Goal: Task Accomplishment & Management: Manage account settings

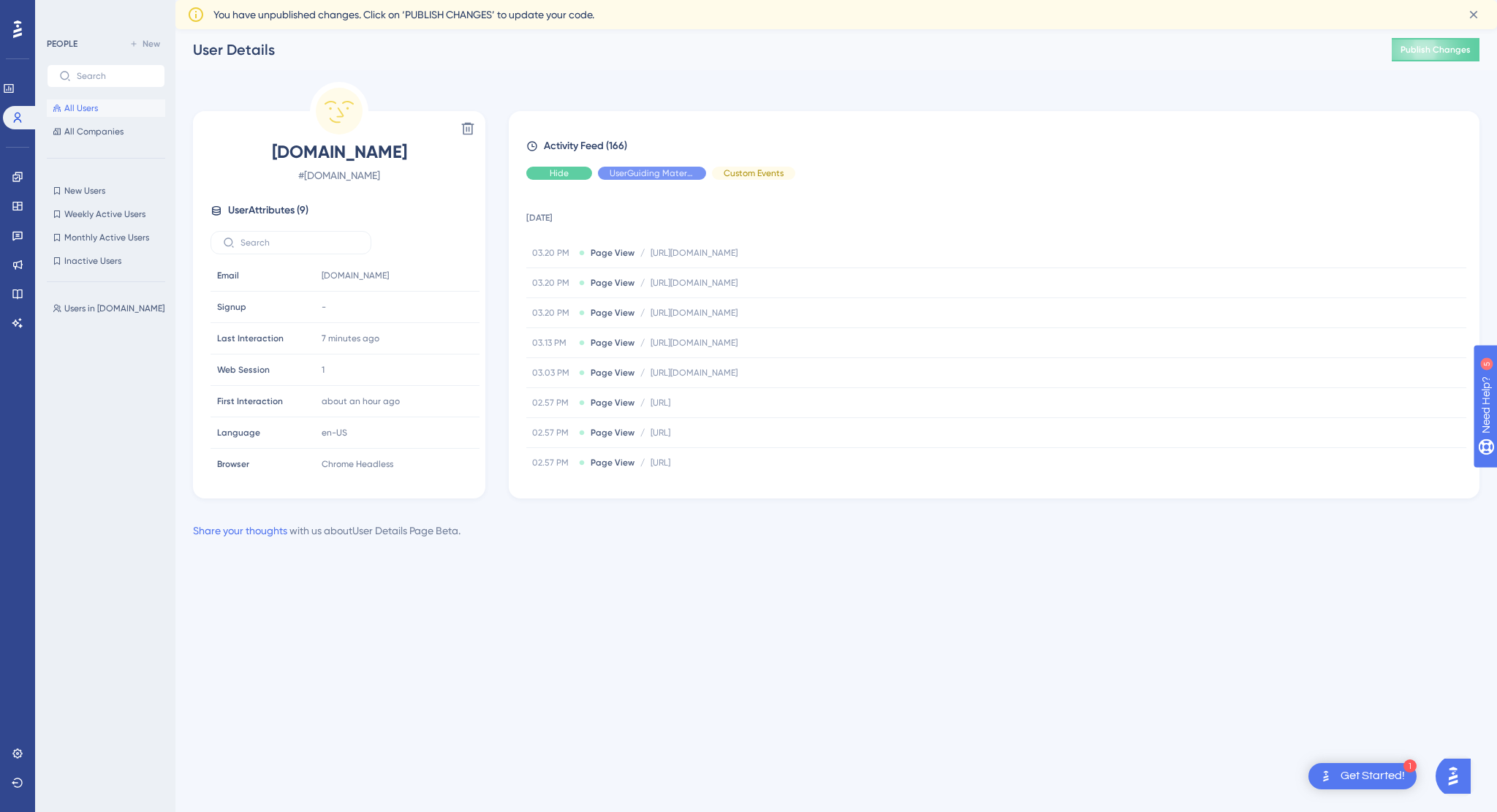
click at [558, 174] on span "Hide" at bounding box center [559, 173] width 19 height 12
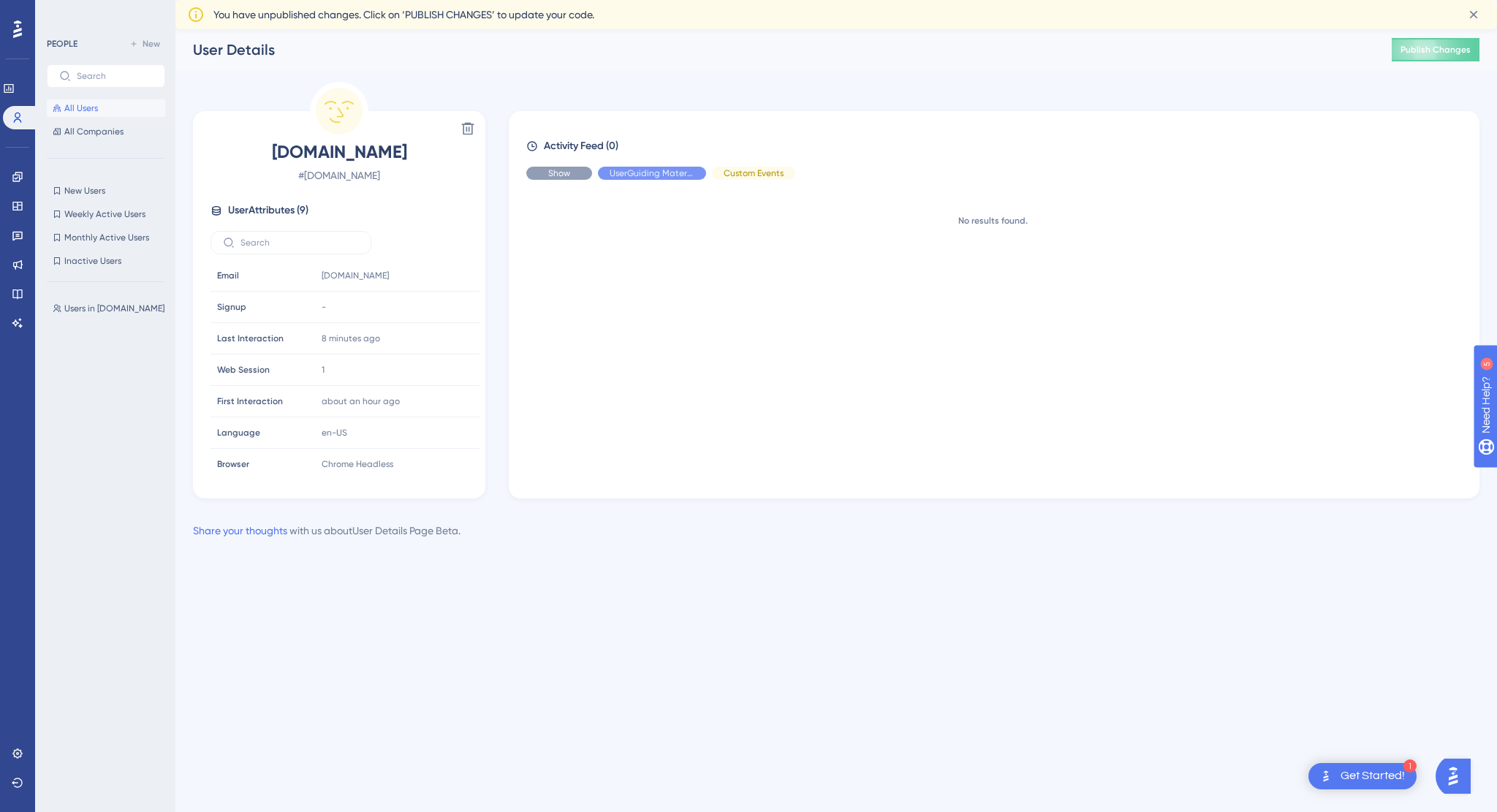
click at [558, 174] on span "Show" at bounding box center [559, 173] width 22 height 12
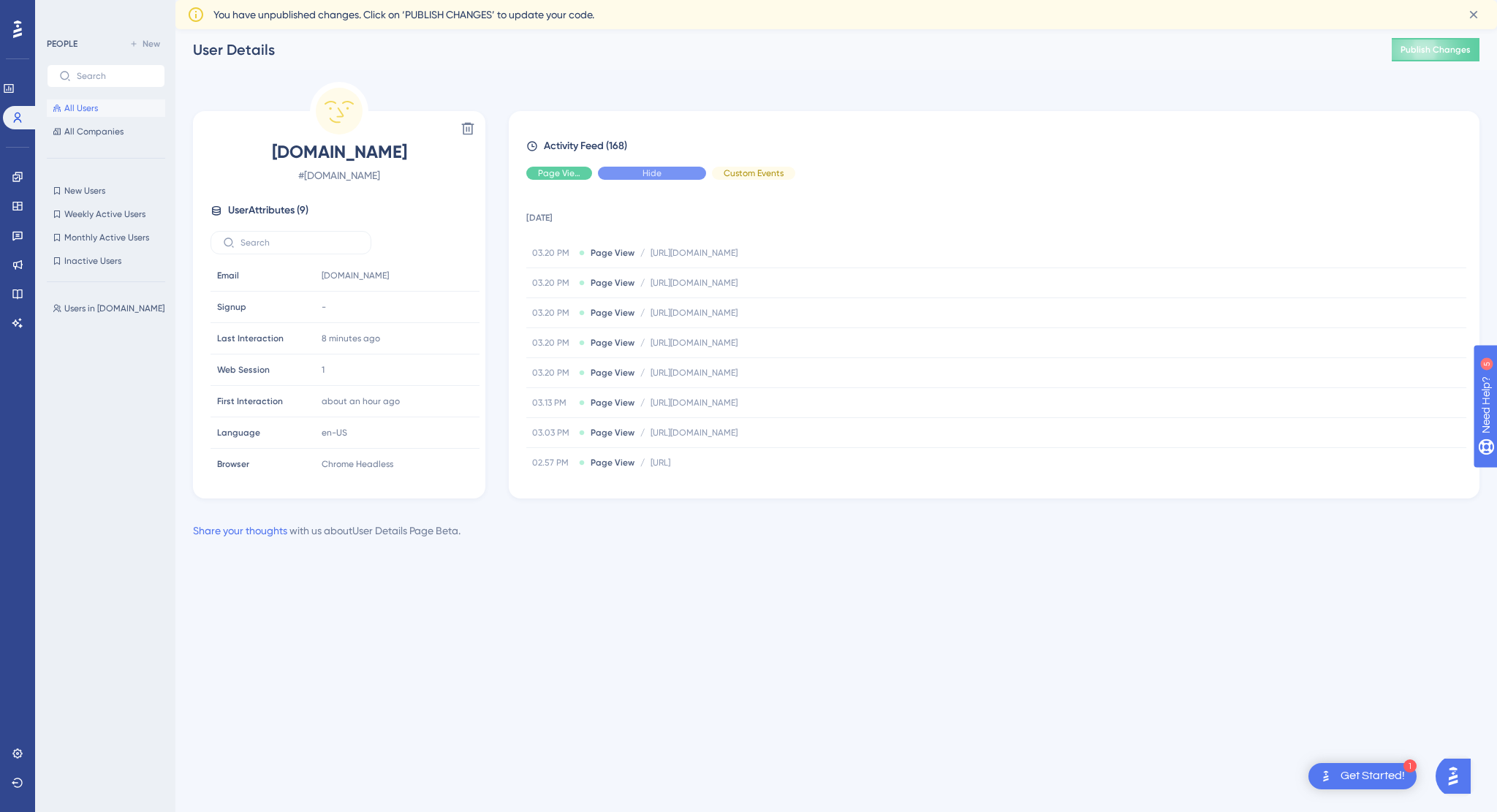
click at [648, 176] on span "Hide" at bounding box center [652, 173] width 19 height 12
click at [648, 176] on span "Show" at bounding box center [652, 173] width 22 height 12
click at [648, 176] on span "Hide" at bounding box center [652, 173] width 19 height 12
click at [648, 176] on span "Show" at bounding box center [652, 173] width 22 height 12
click at [21, 174] on icon at bounding box center [17, 177] width 9 height 9
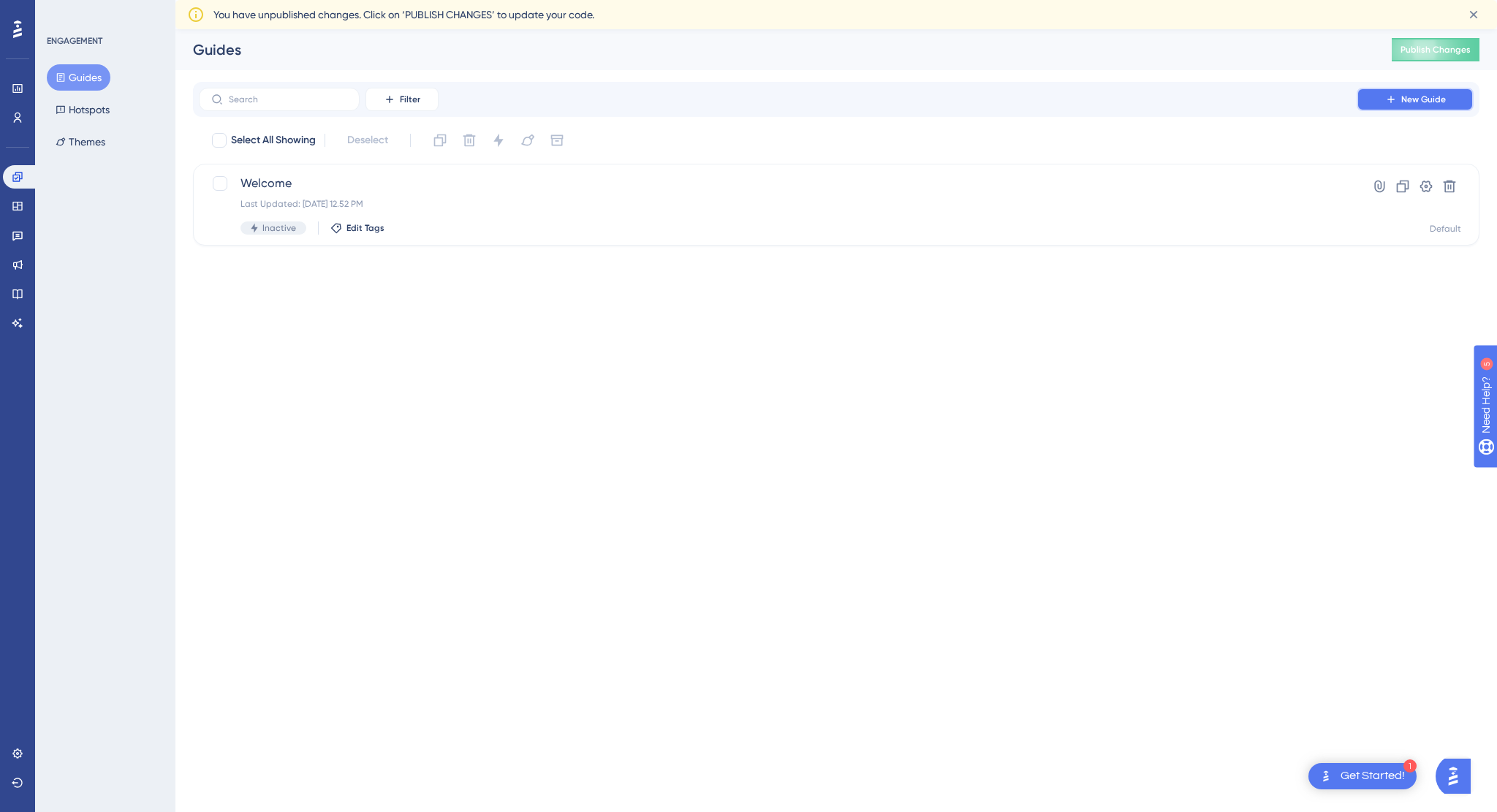
click at [1393, 97] on icon at bounding box center [1391, 99] width 12 height 12
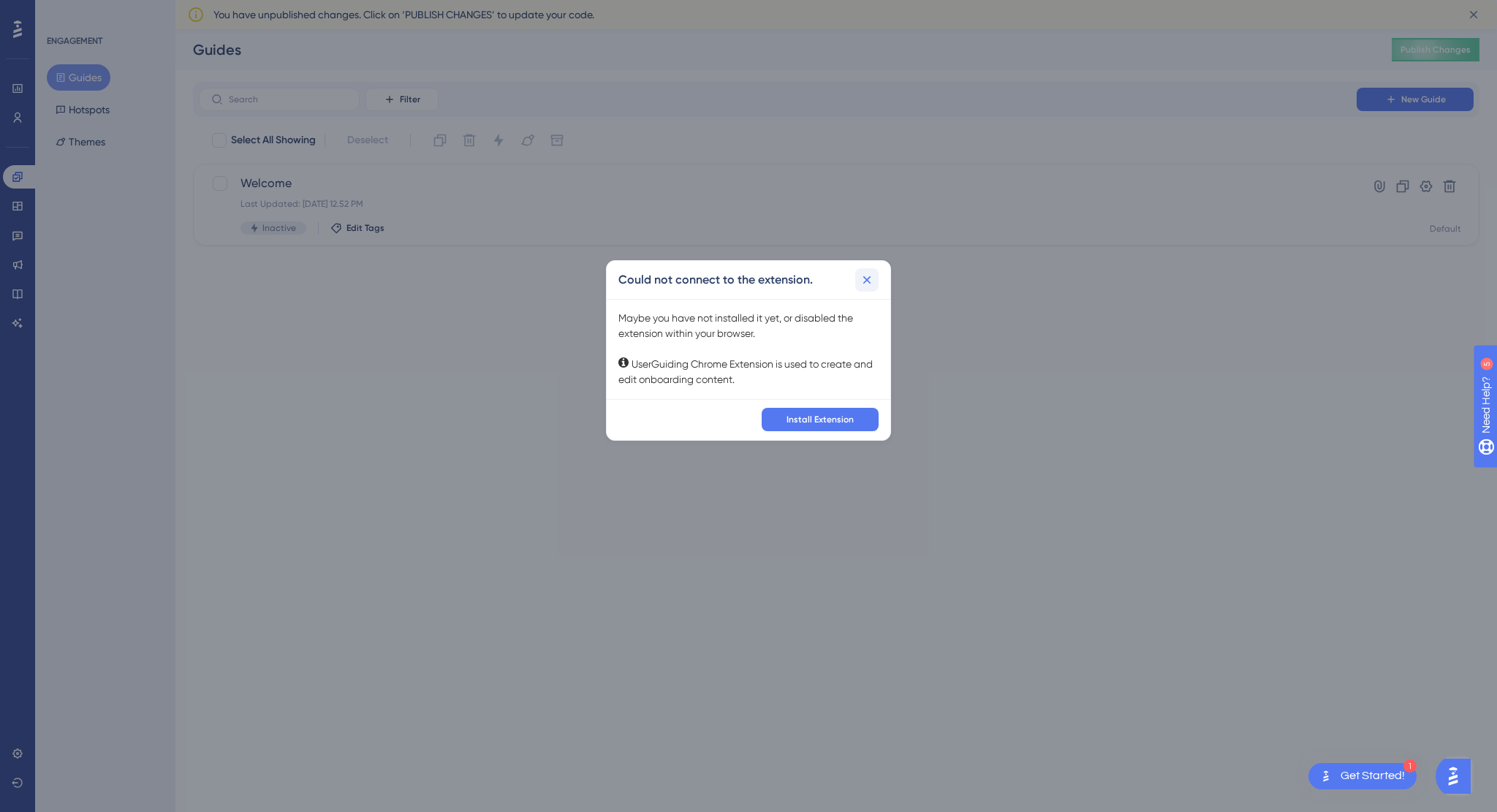
click at [872, 279] on icon at bounding box center [866, 279] width 15 height 15
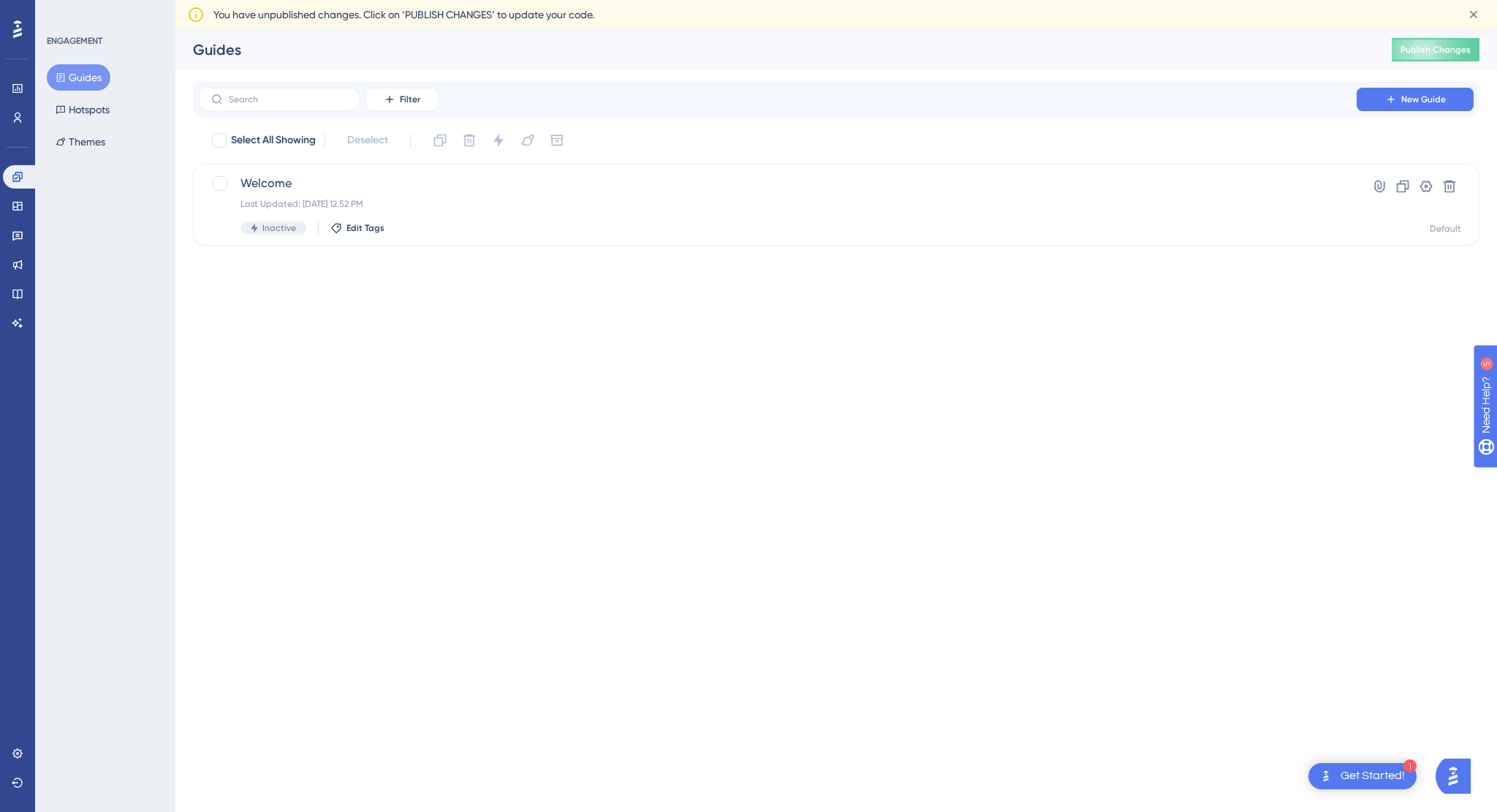
click at [15, 25] on icon at bounding box center [17, 29] width 8 height 19
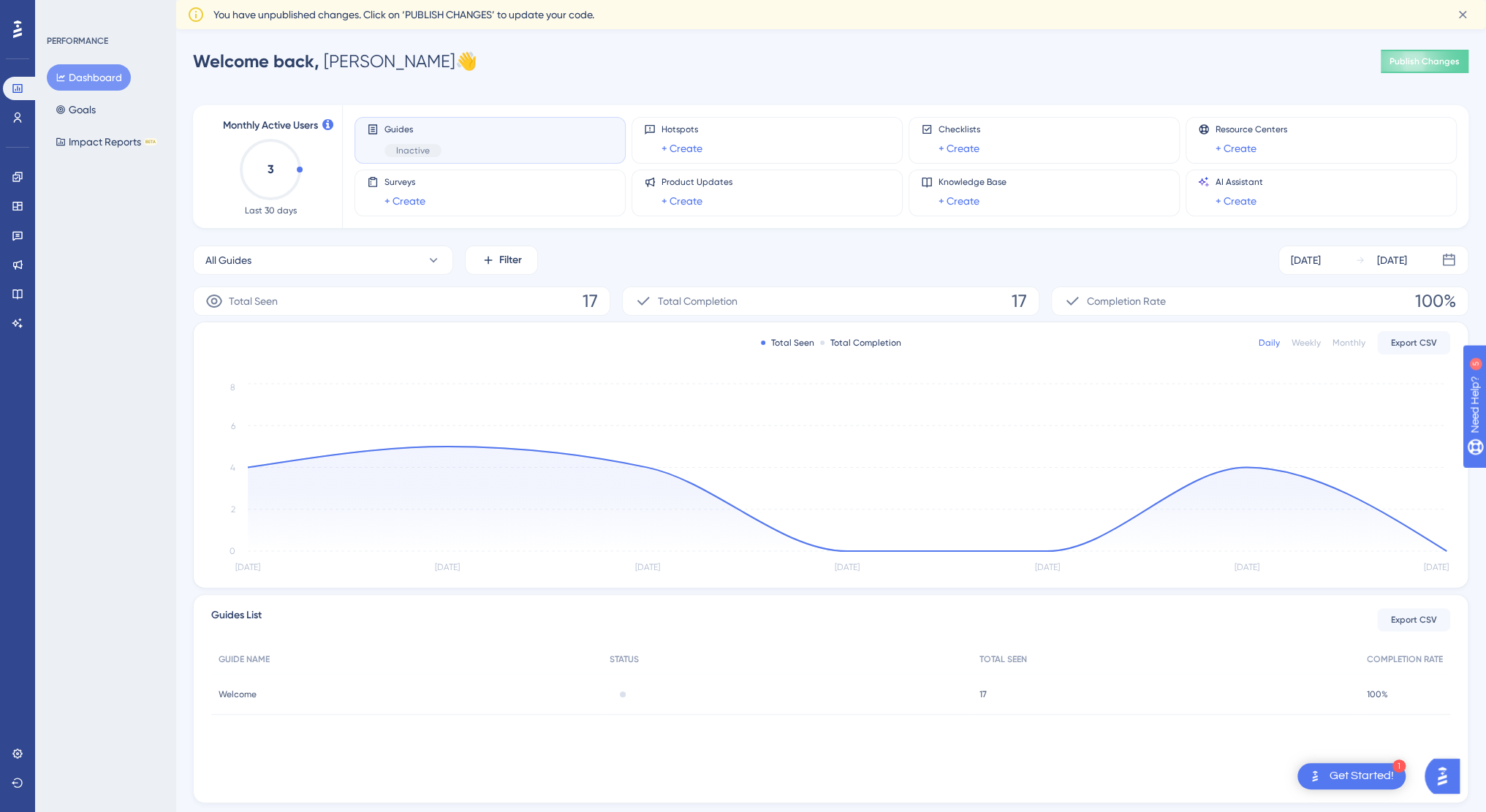
click at [1349, 771] on div "Get Started!" at bounding box center [1362, 776] width 64 height 16
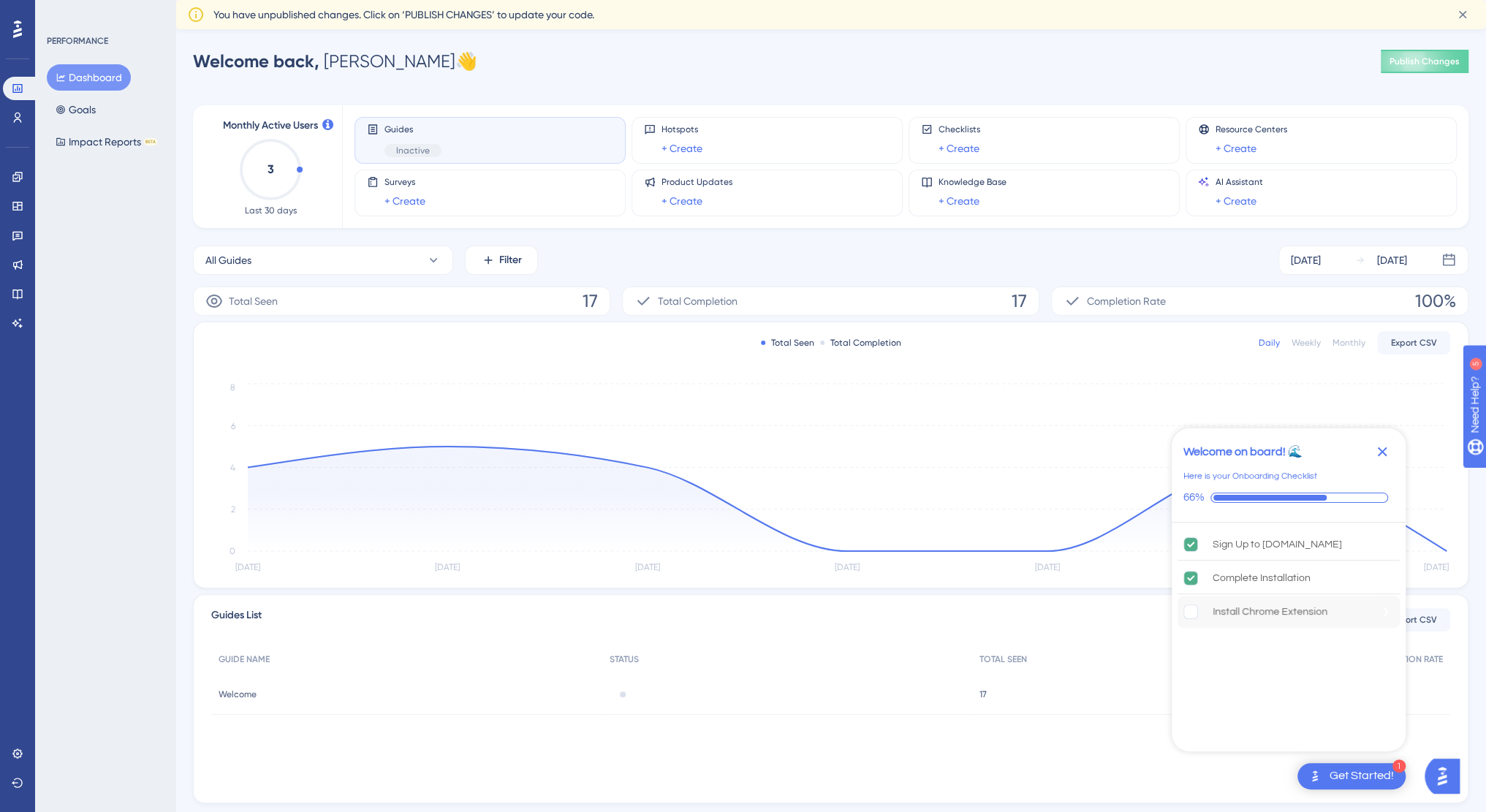
click at [1248, 610] on div "Install Chrome Extension" at bounding box center [1270, 612] width 115 height 18
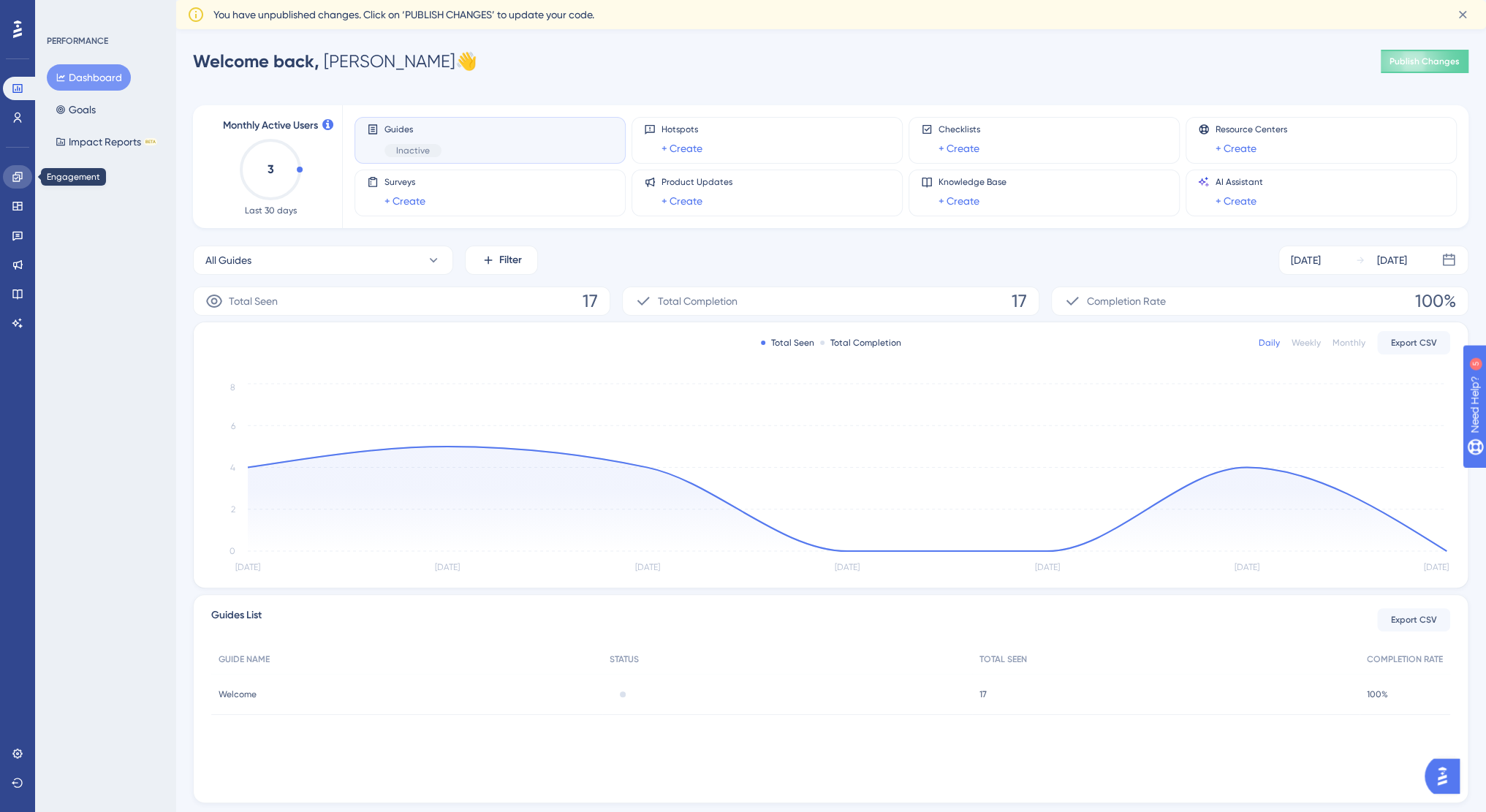
click at [16, 169] on link at bounding box center [18, 177] width 29 height 23
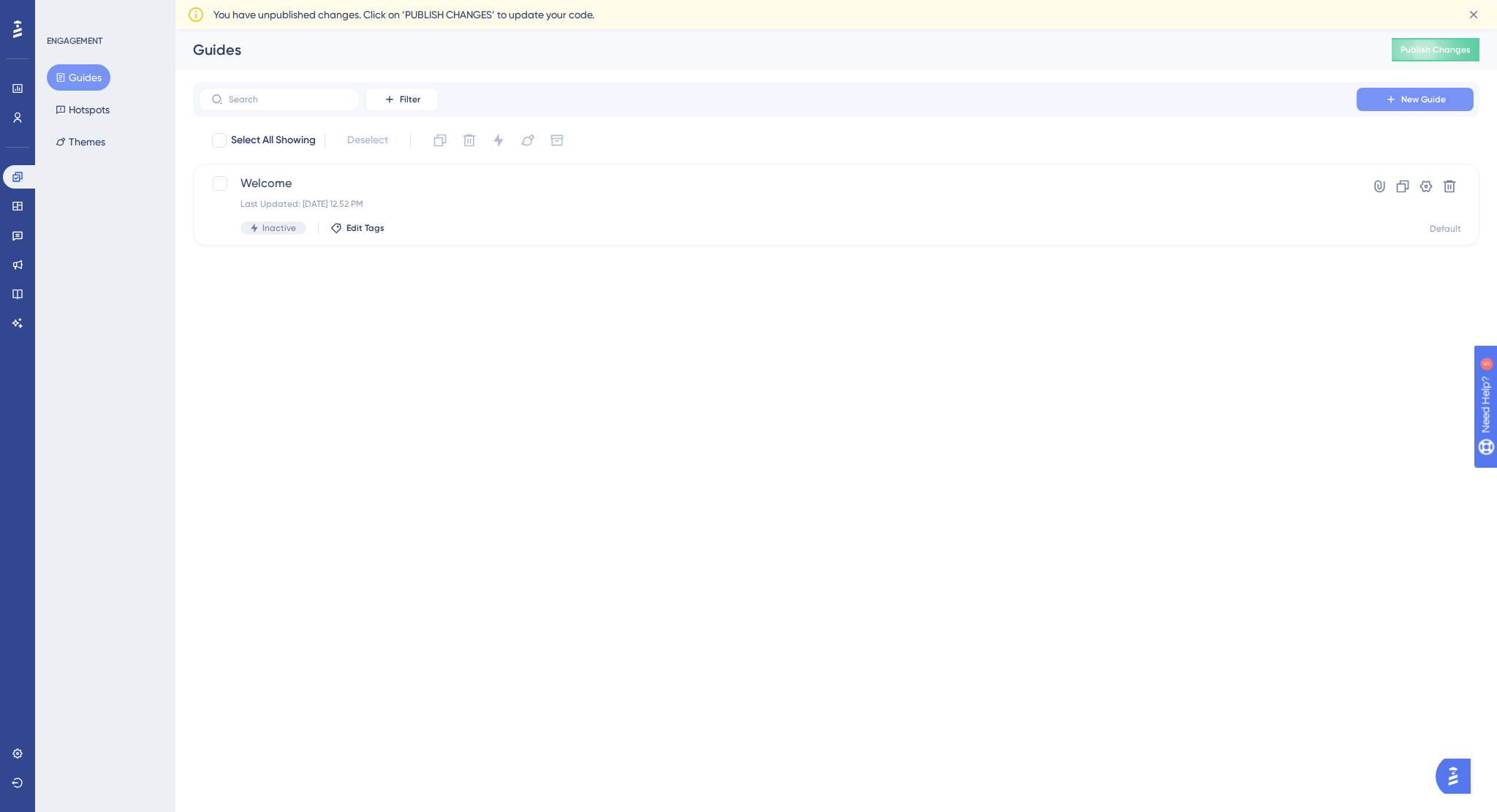
click at [1434, 94] on span "New Guide" at bounding box center [1423, 99] width 45 height 12
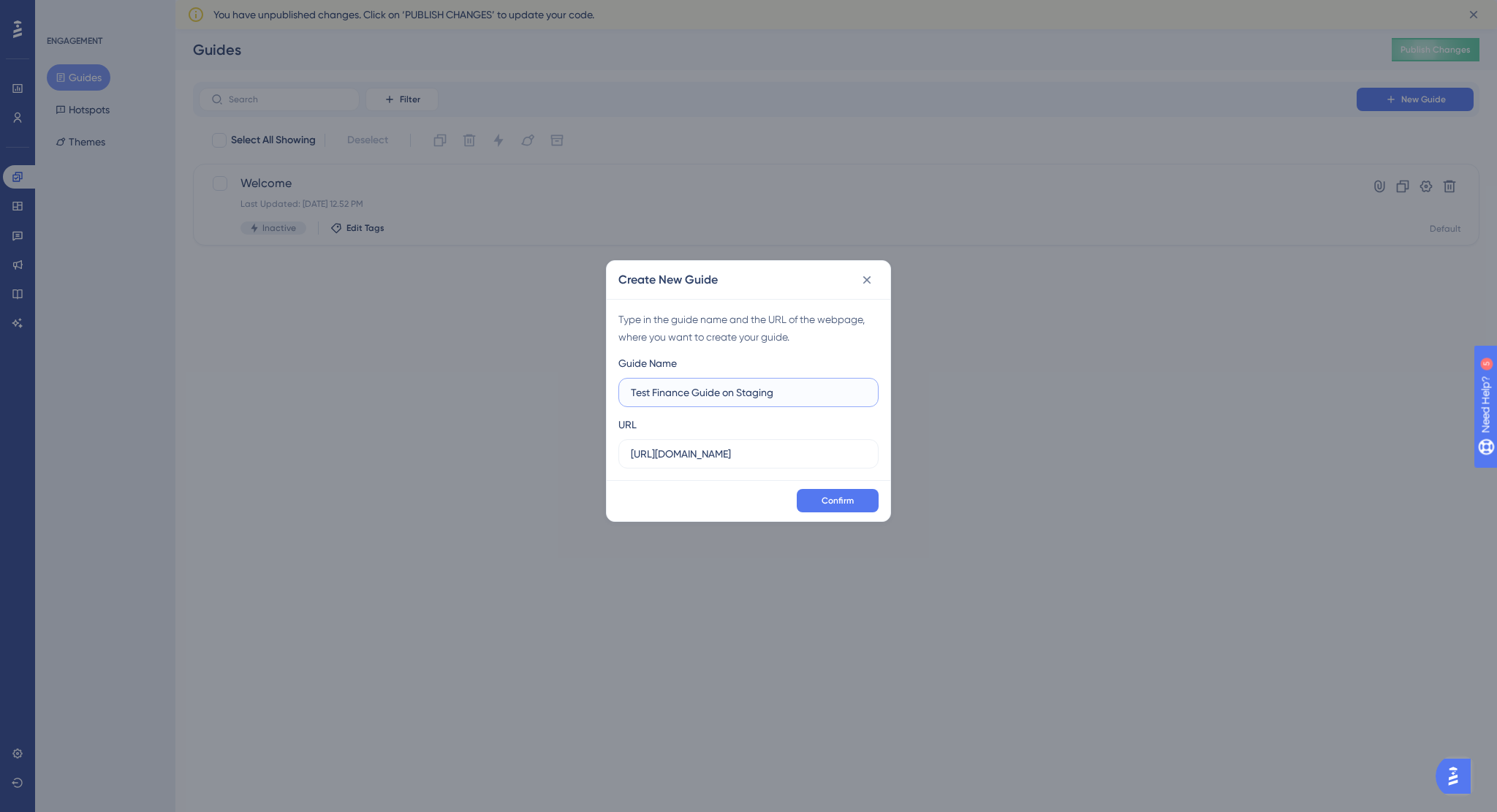
type input "Test Finance Guide on Staging"
paste input "staging.billetto.dk/organiser/manage/sales/overview"
type input "https://staging.billetto.dk/organiser/manage/sales/overview"
click at [849, 499] on span "Confirm" at bounding box center [838, 500] width 32 height 12
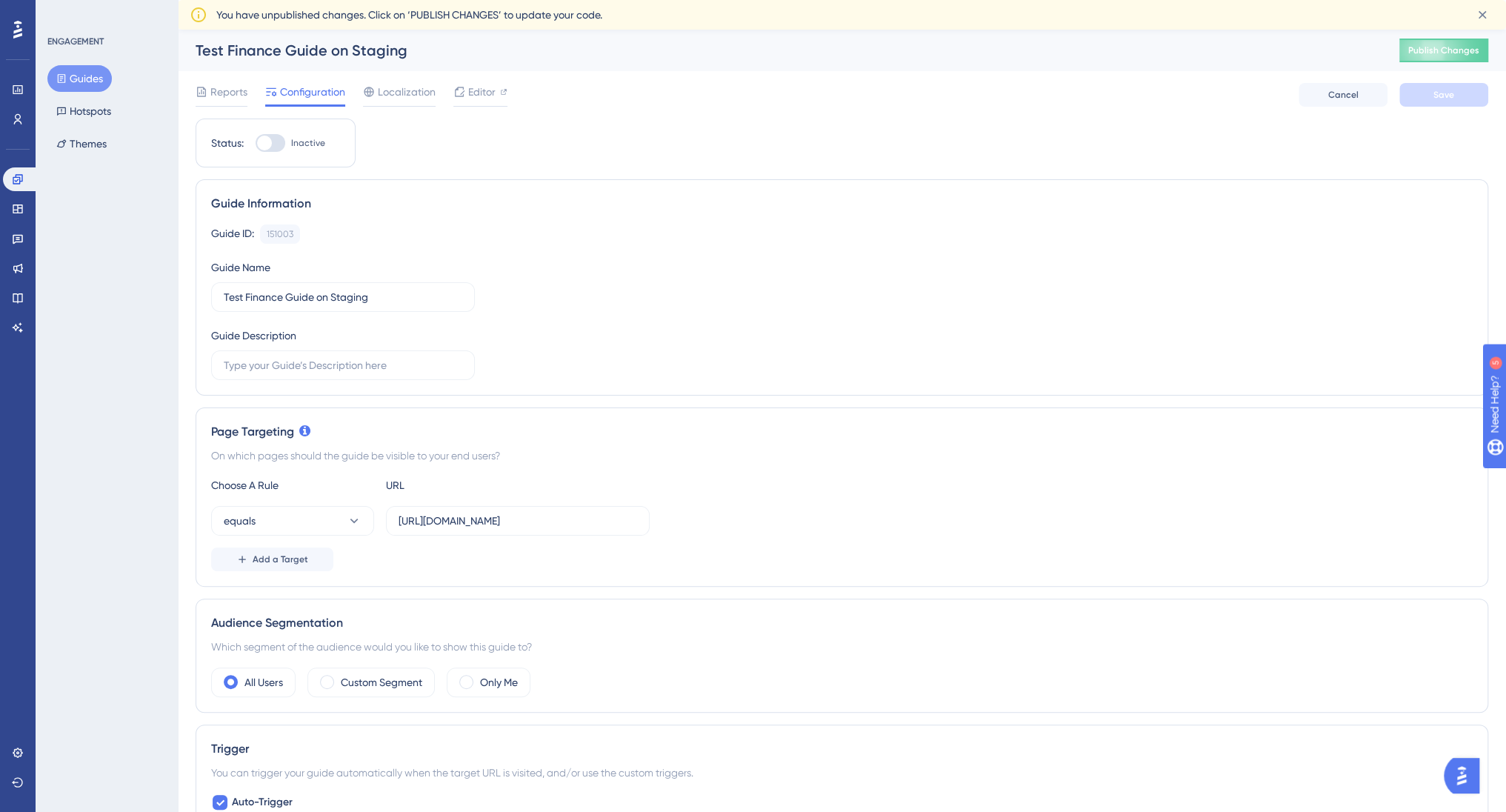
click at [262, 145] on div at bounding box center [264, 142] width 15 height 15
click at [256, 144] on input "Inactive" at bounding box center [255, 143] width 1 height 1
checkbox input "true"
click at [1443, 105] on button "Save" at bounding box center [1444, 95] width 89 height 23
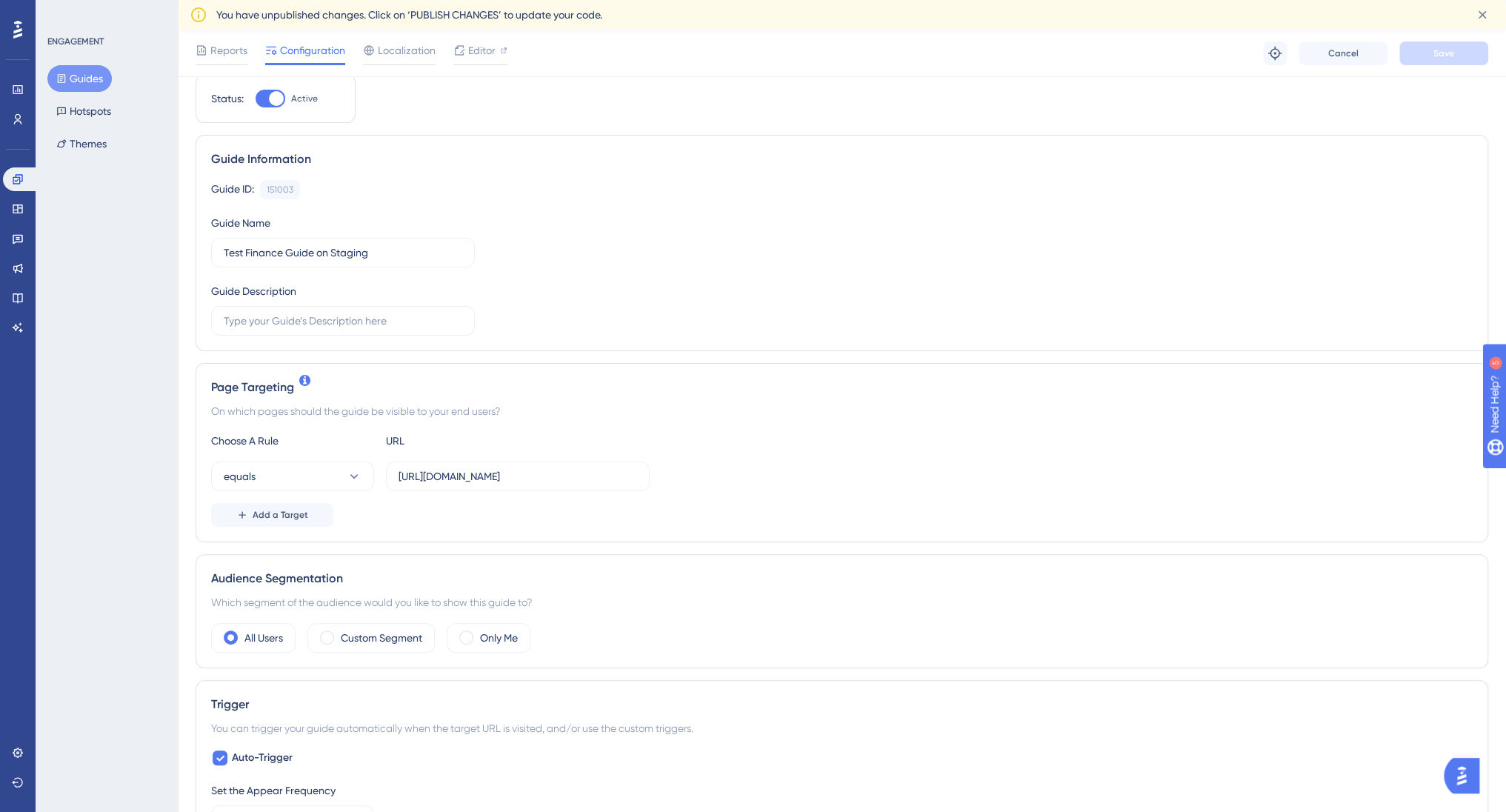
scroll to position [74, 0]
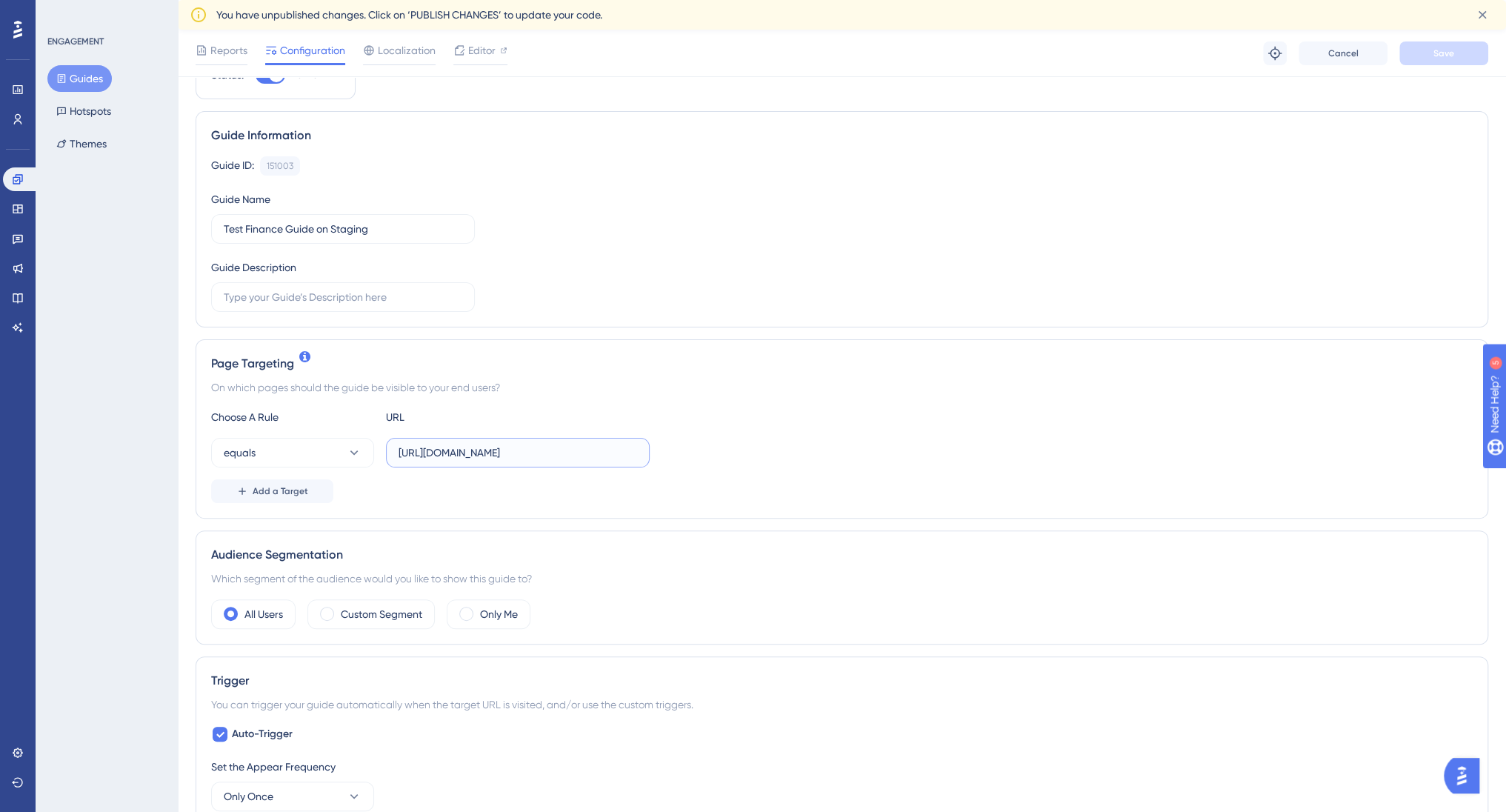
click at [459, 449] on input "https://staging.billetto.dk/organiser/manage/sales/overview" at bounding box center [518, 453] width 238 height 16
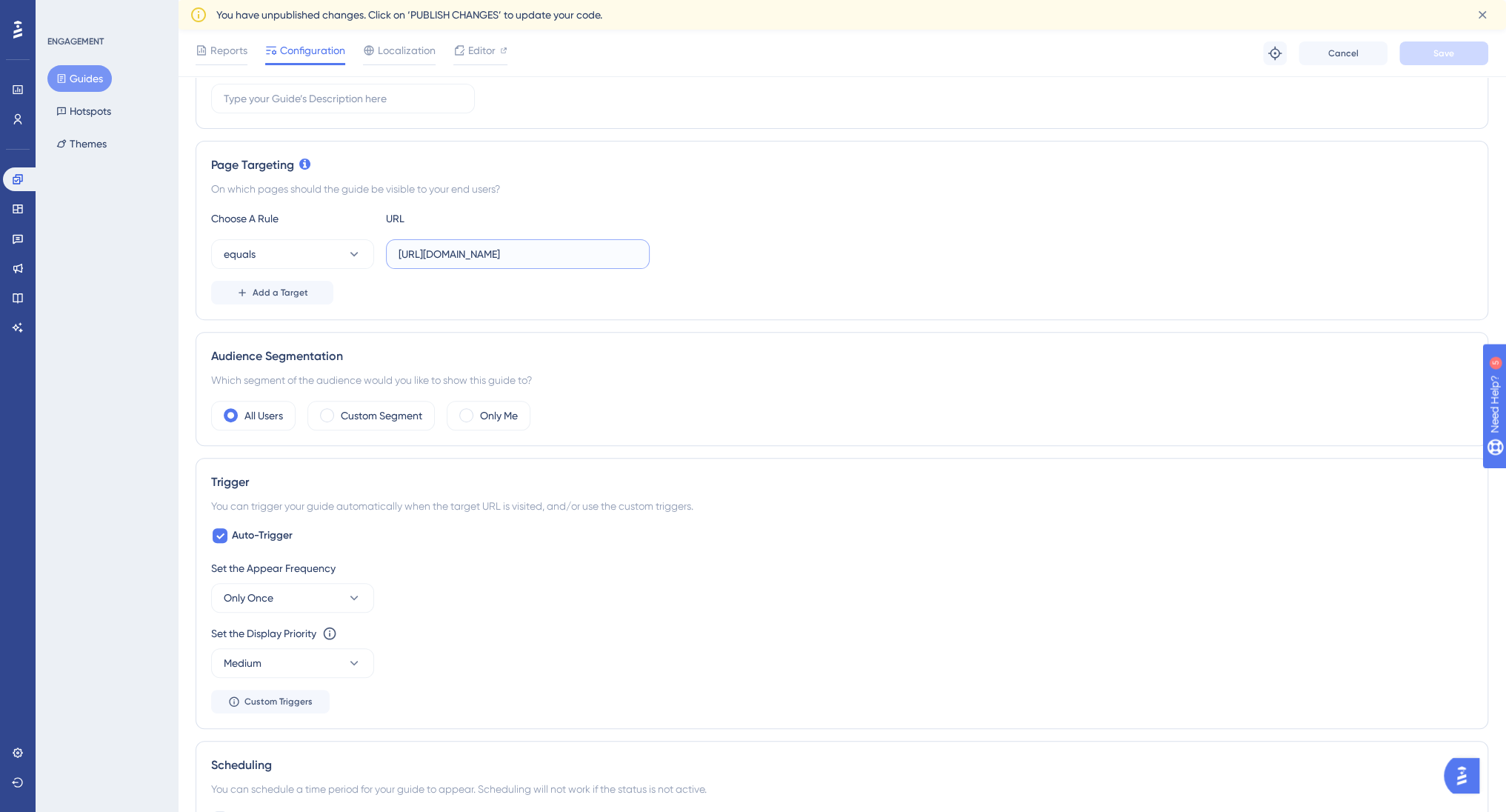
scroll to position [296, 0]
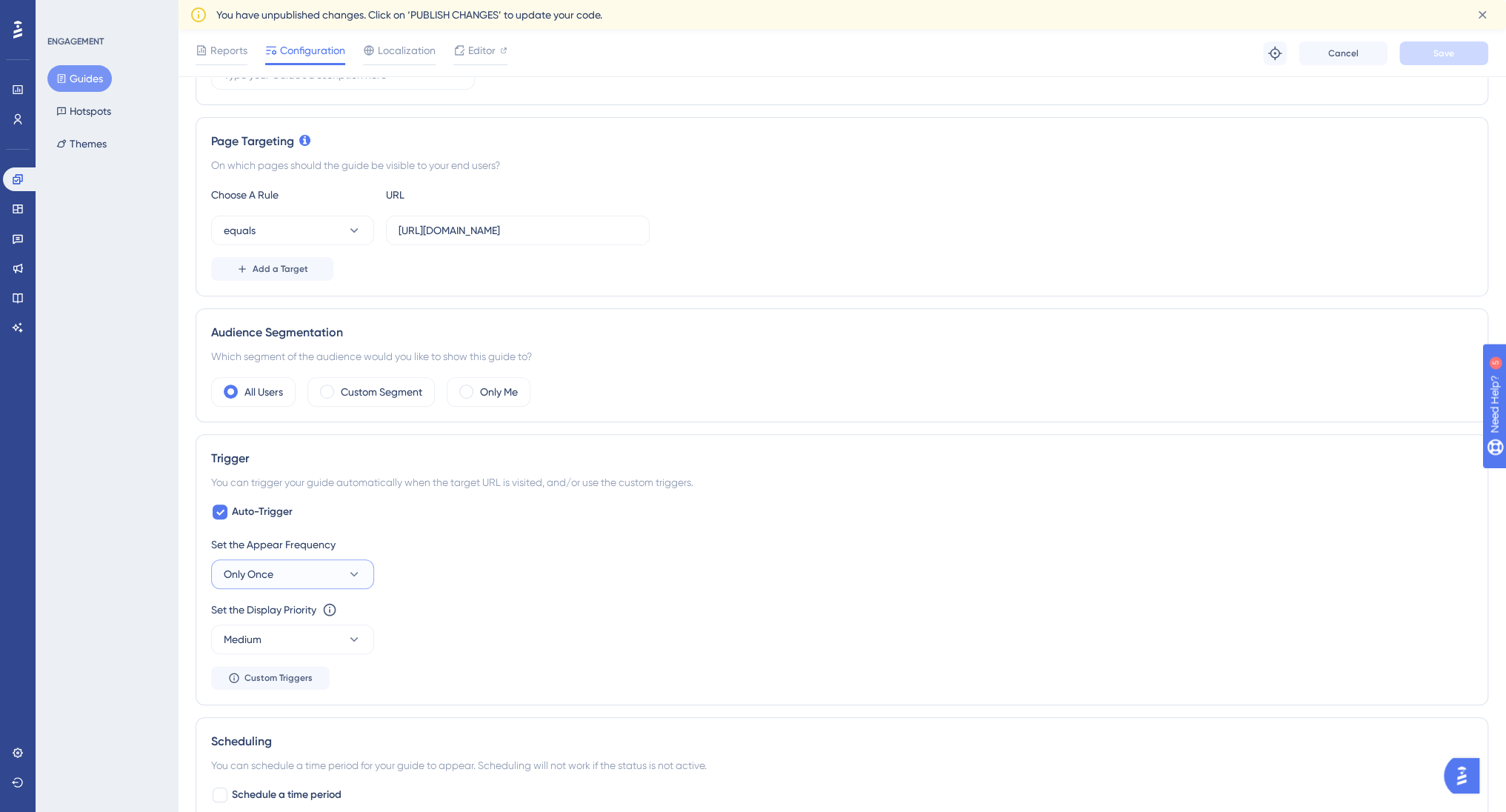
click at [310, 574] on button "Only Once" at bounding box center [292, 574] width 163 height 30
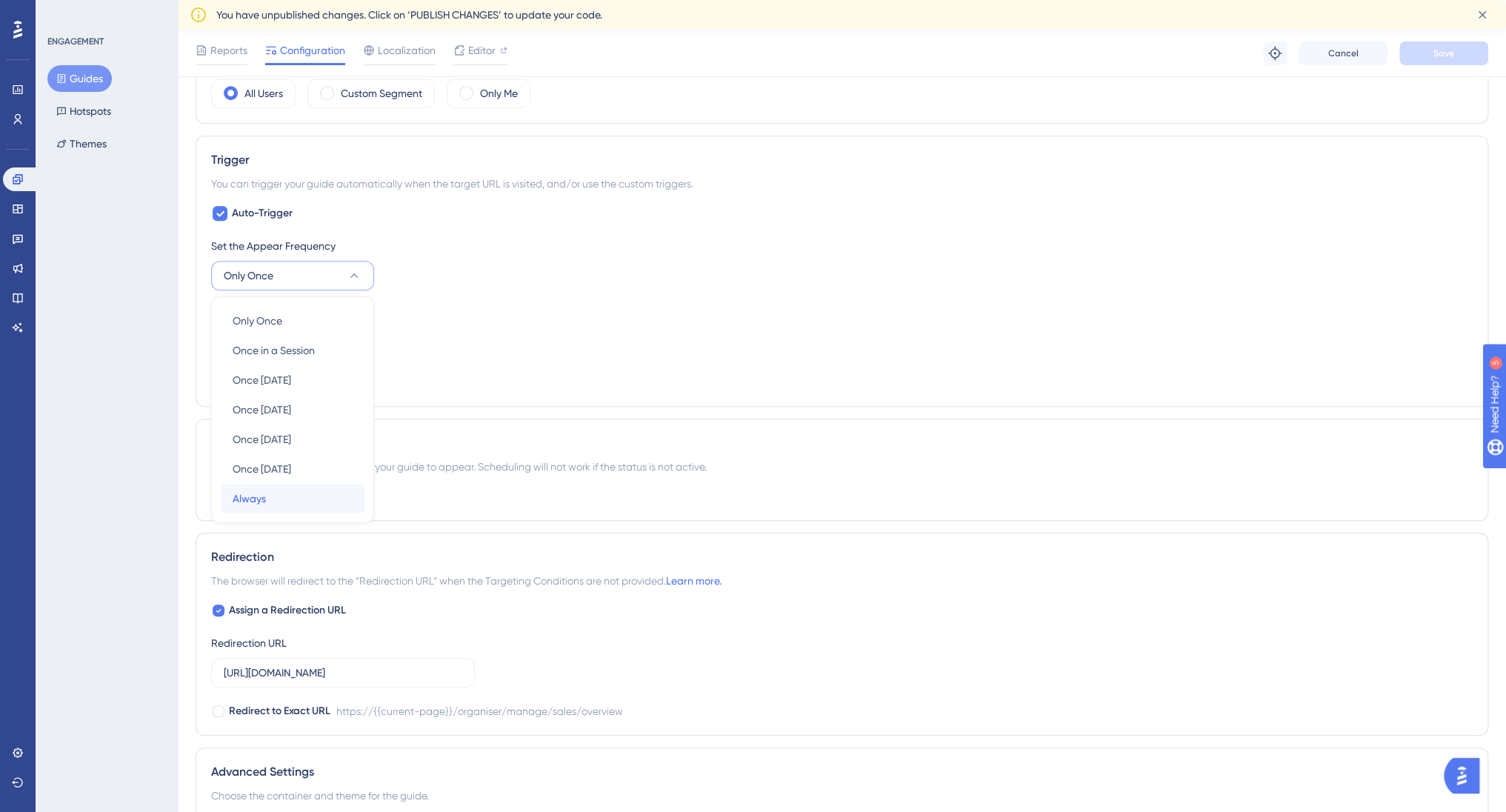
click at [264, 496] on span "Always" at bounding box center [249, 498] width 34 height 18
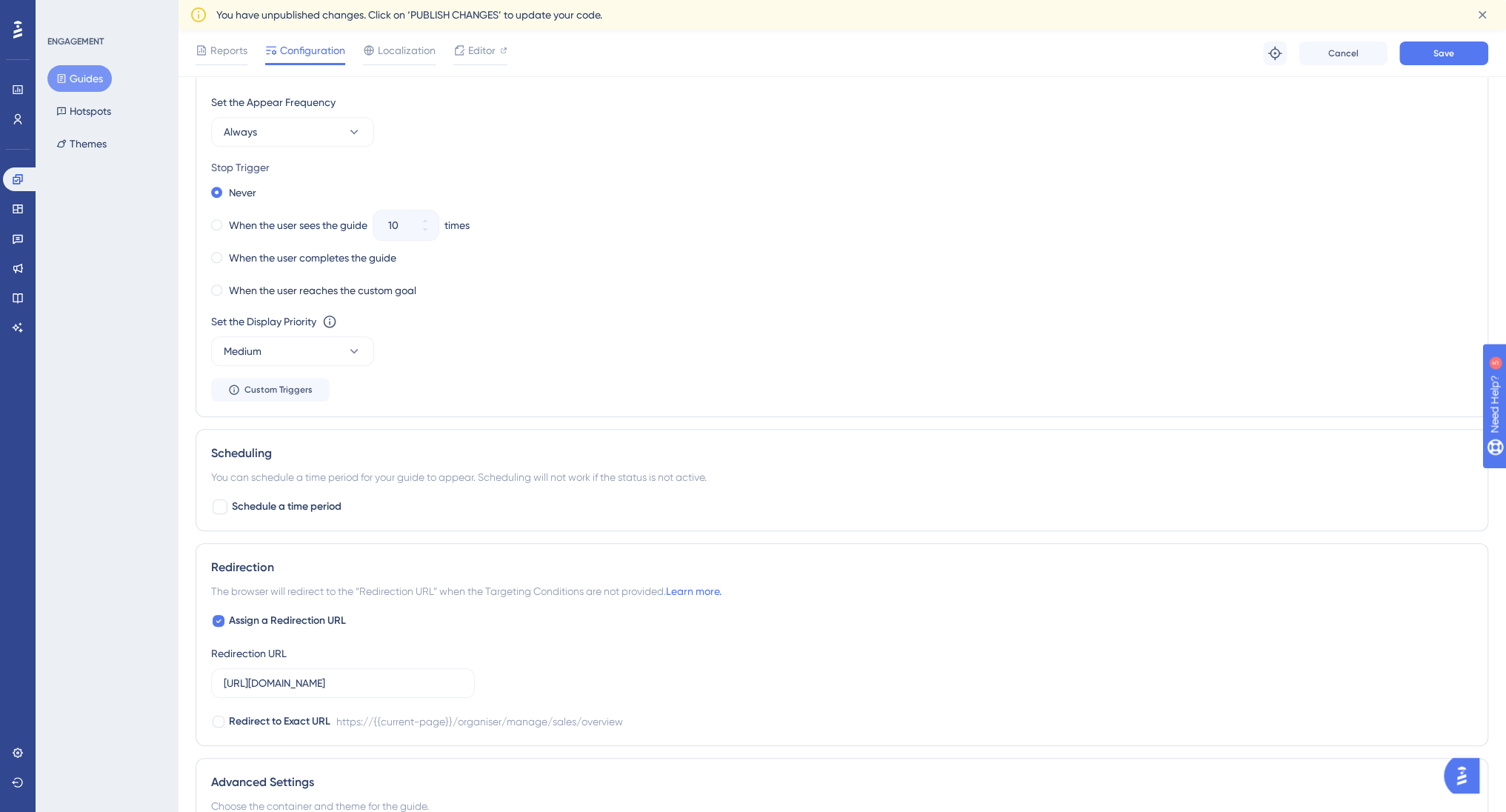
scroll to position [742, 0]
click at [300, 219] on label "When the user sees the guide" at bounding box center [298, 220] width 138 height 18
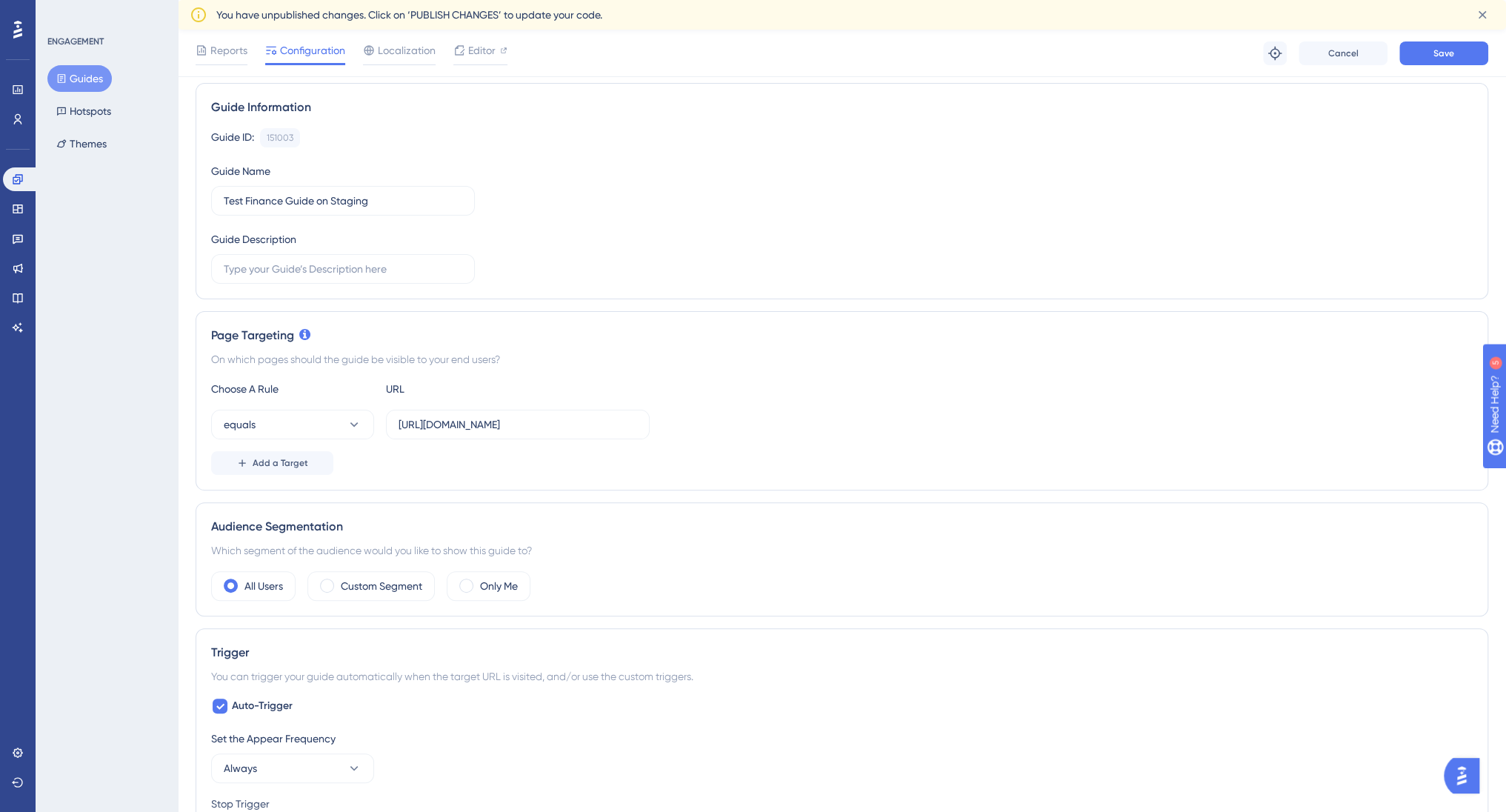
scroll to position [0, 0]
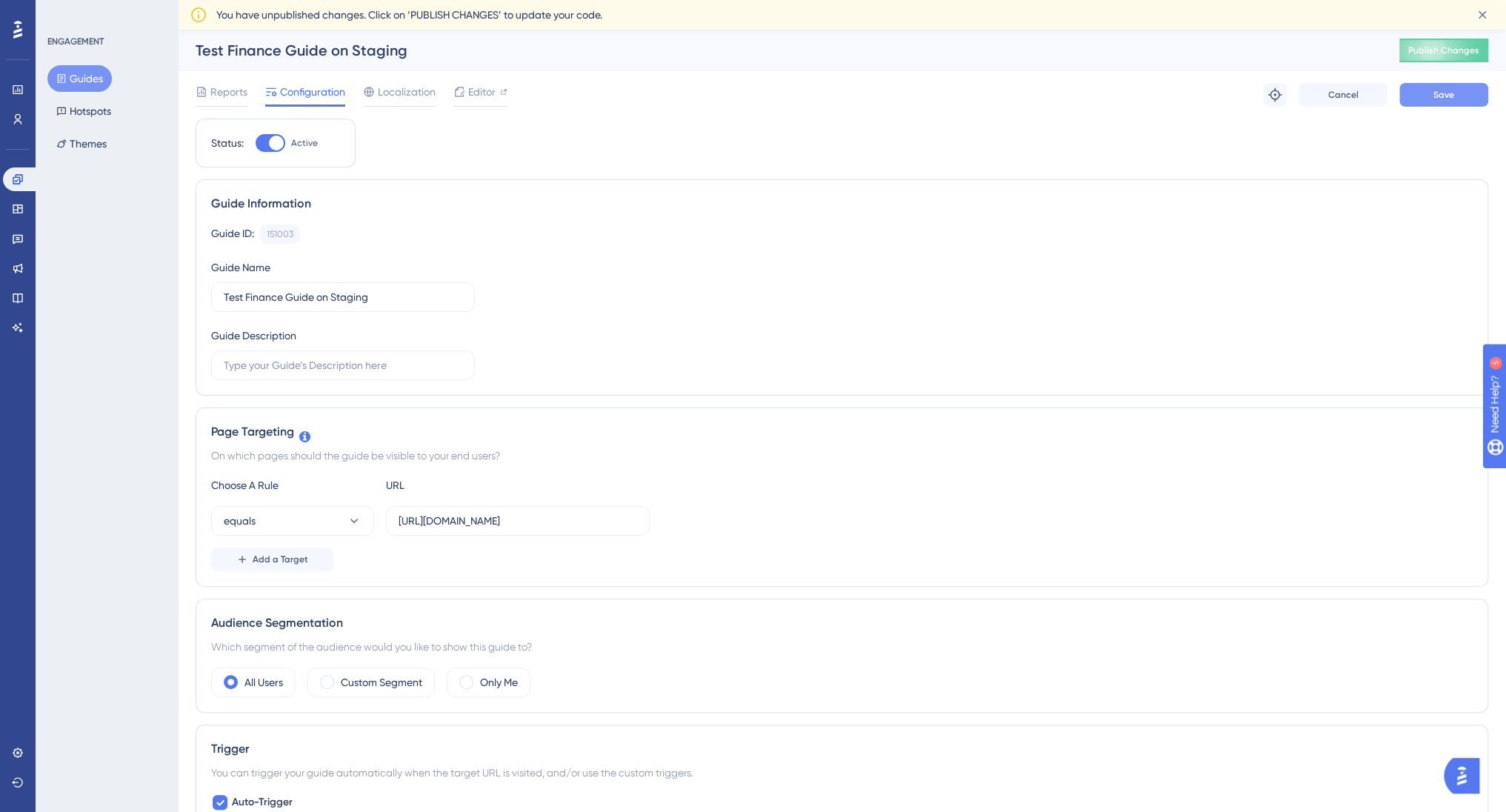
click at [1457, 92] on button "Save" at bounding box center [1444, 95] width 89 height 23
click at [521, 521] on input "https://staging.billetto.dk/organiser/manage/sales/overview" at bounding box center [518, 520] width 238 height 16
click at [1452, 49] on span "Publish Changes" at bounding box center [1443, 50] width 71 height 12
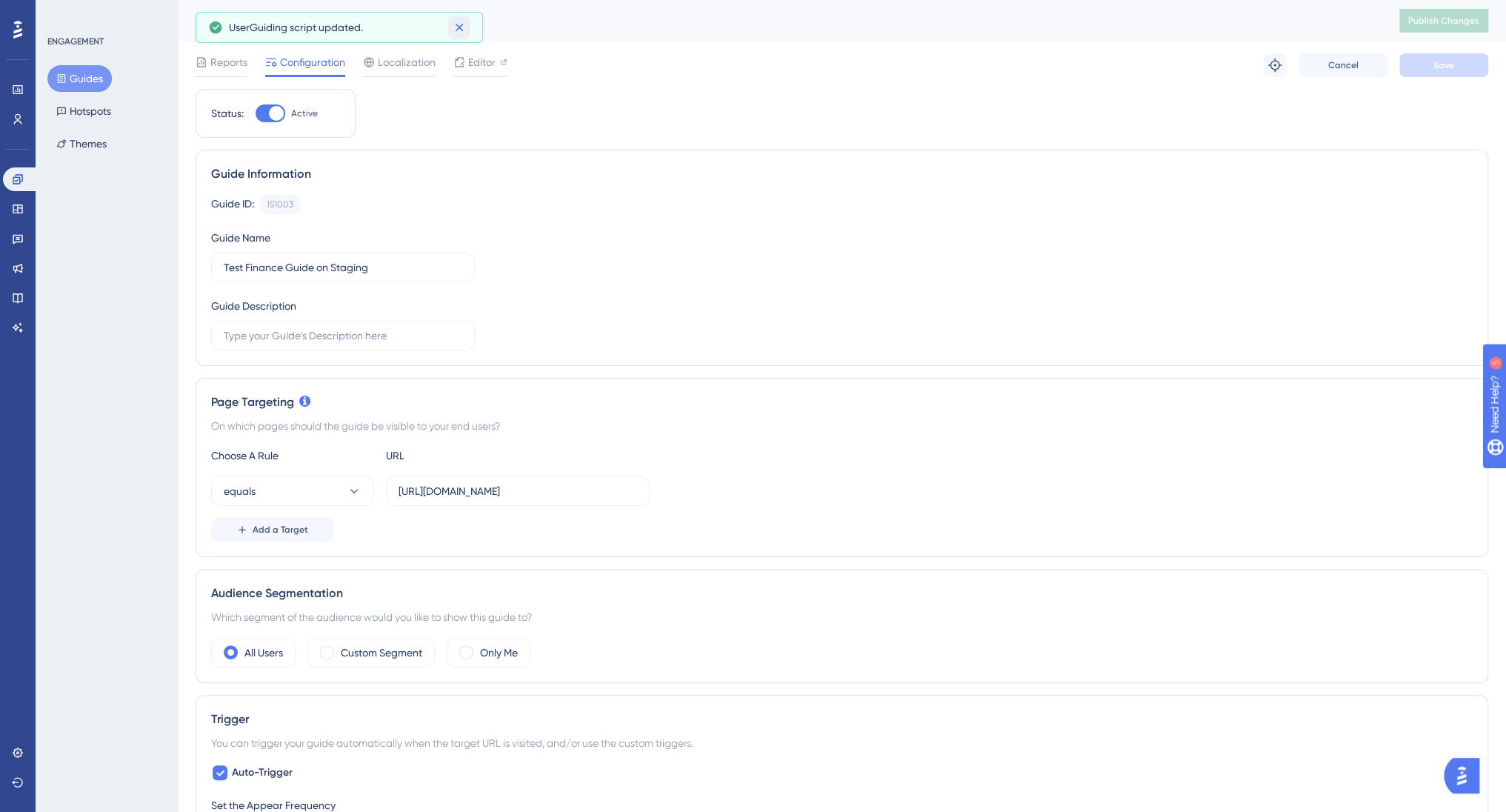
click at [459, 30] on icon at bounding box center [459, 27] width 15 height 15
click at [88, 109] on button "Hotspots" at bounding box center [84, 111] width 73 height 27
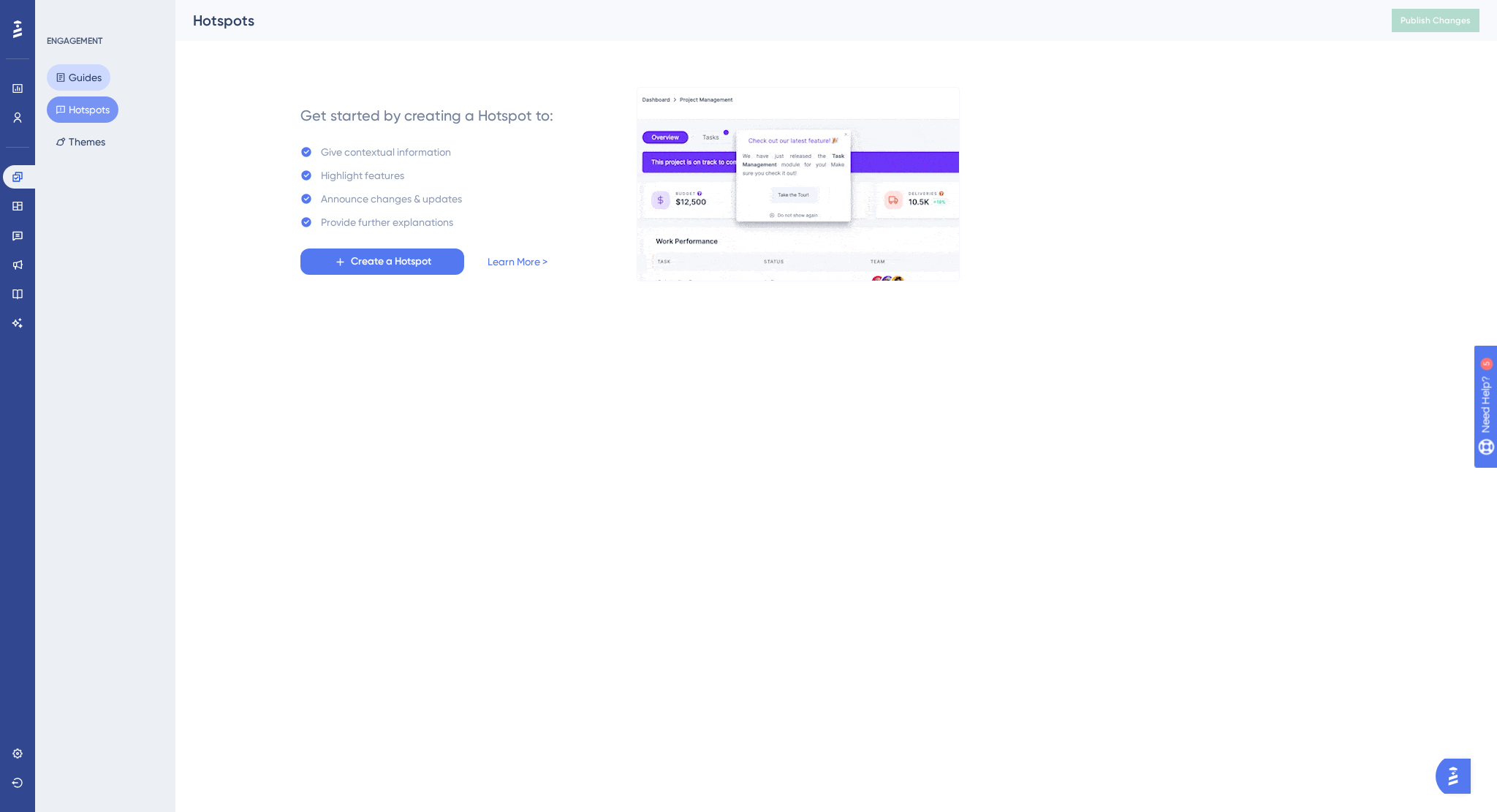
click at [79, 79] on button "Guides" at bounding box center [79, 77] width 63 height 26
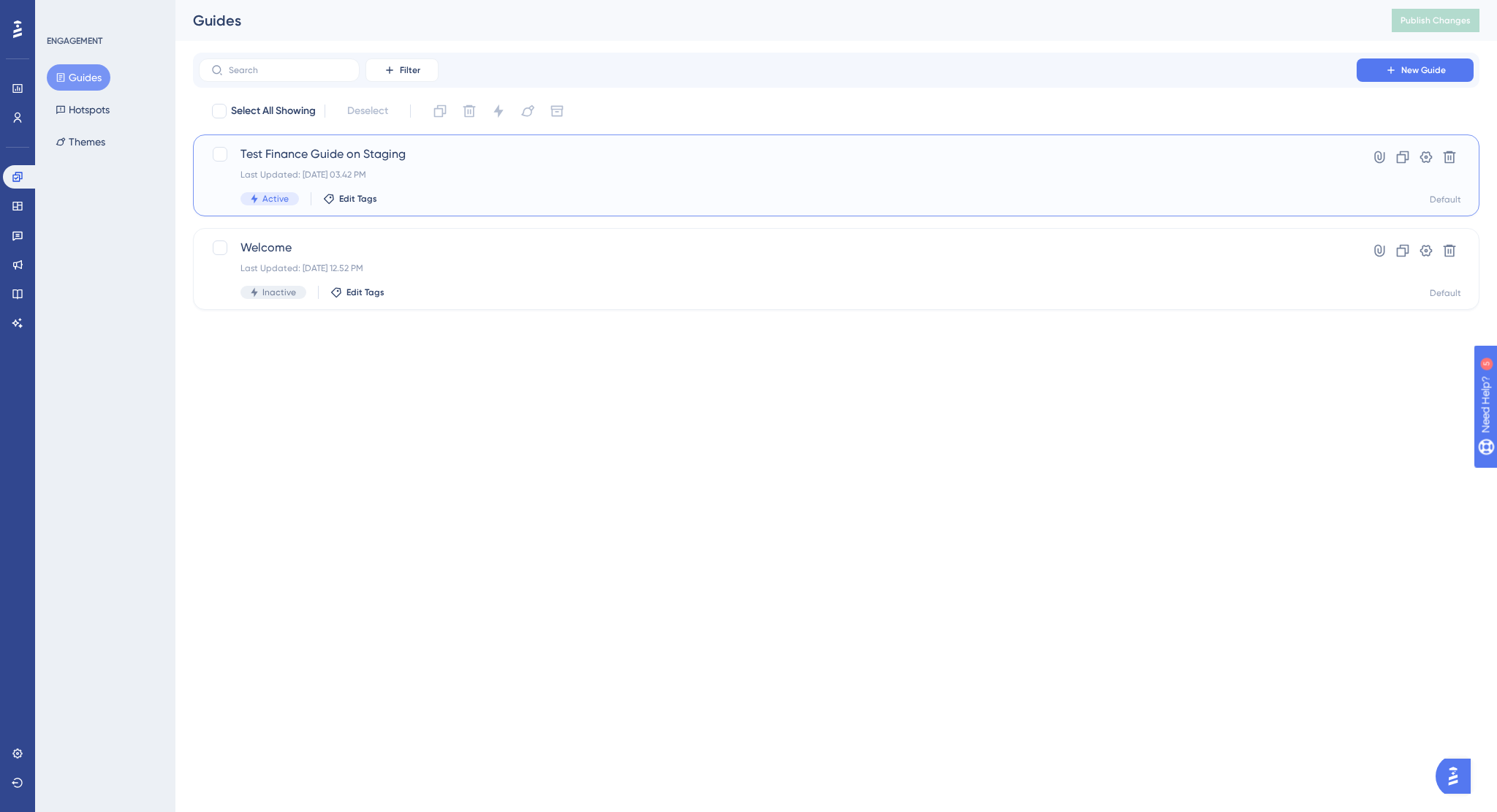
click at [538, 174] on div "Last Updated: 01. sep. 2025 03.42 PM" at bounding box center [777, 174] width 1074 height 12
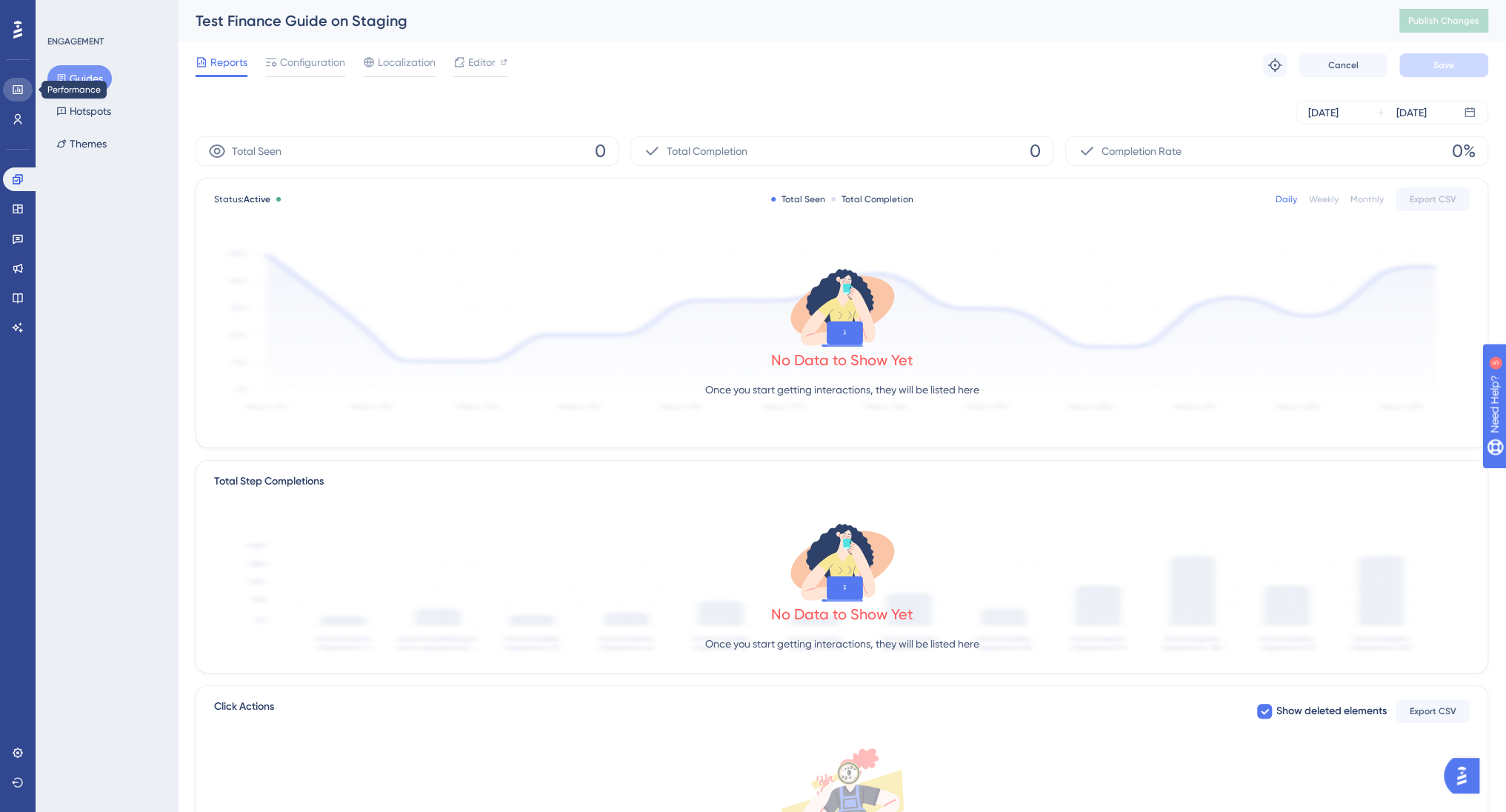
click at [16, 88] on icon at bounding box center [17, 89] width 12 height 12
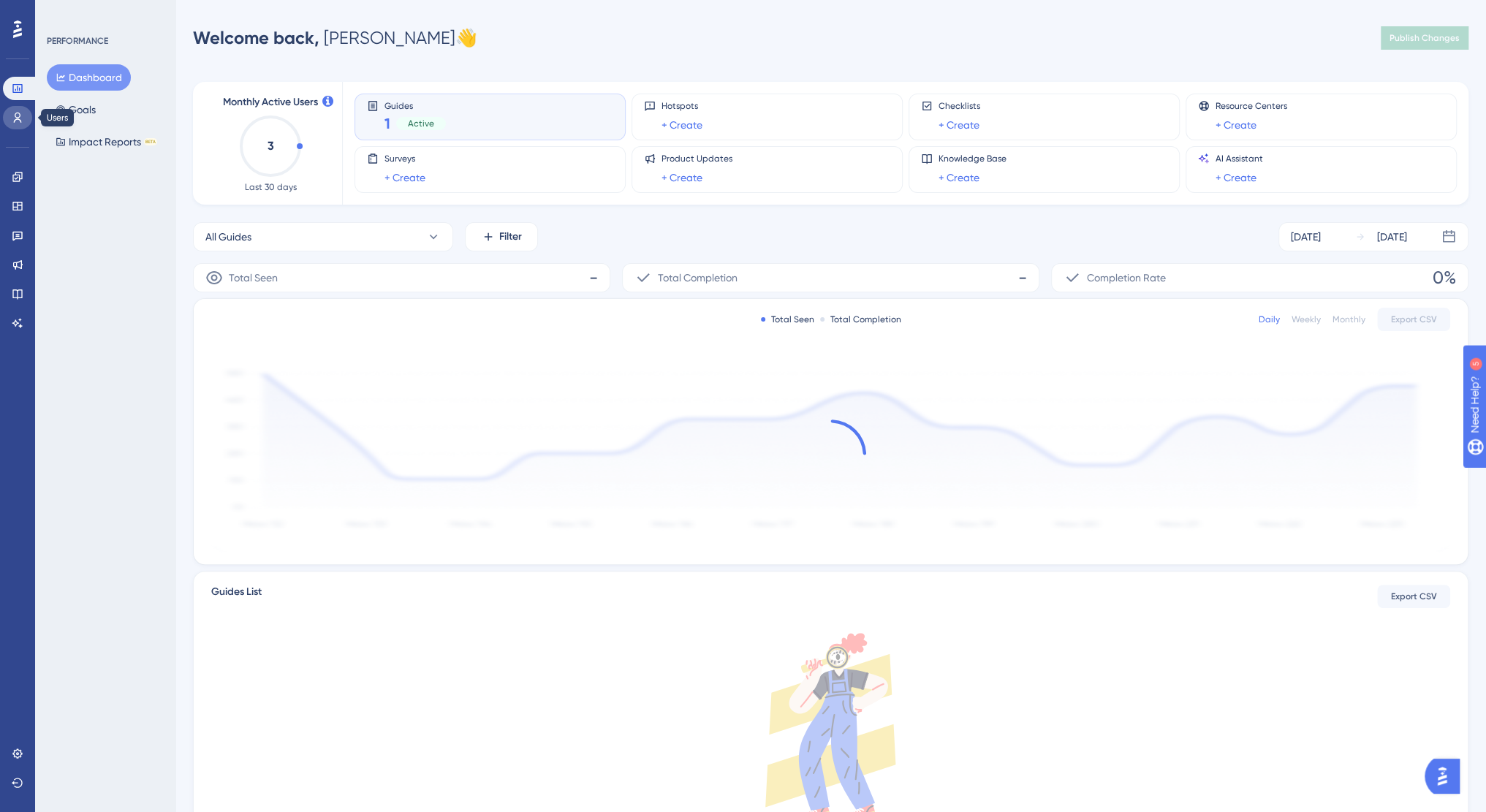
click at [12, 112] on icon at bounding box center [17, 117] width 12 height 12
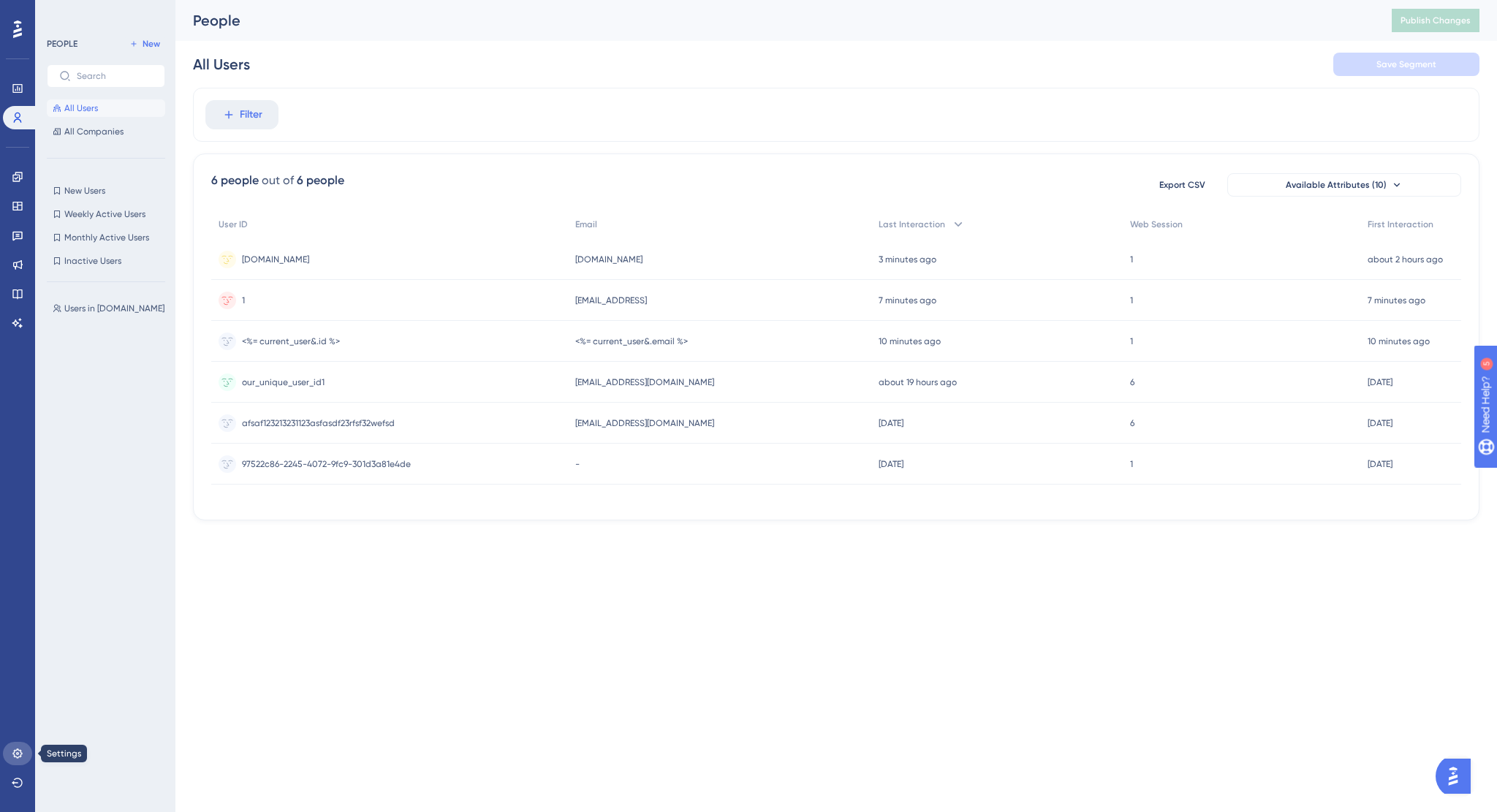
click at [25, 753] on link at bounding box center [18, 753] width 29 height 23
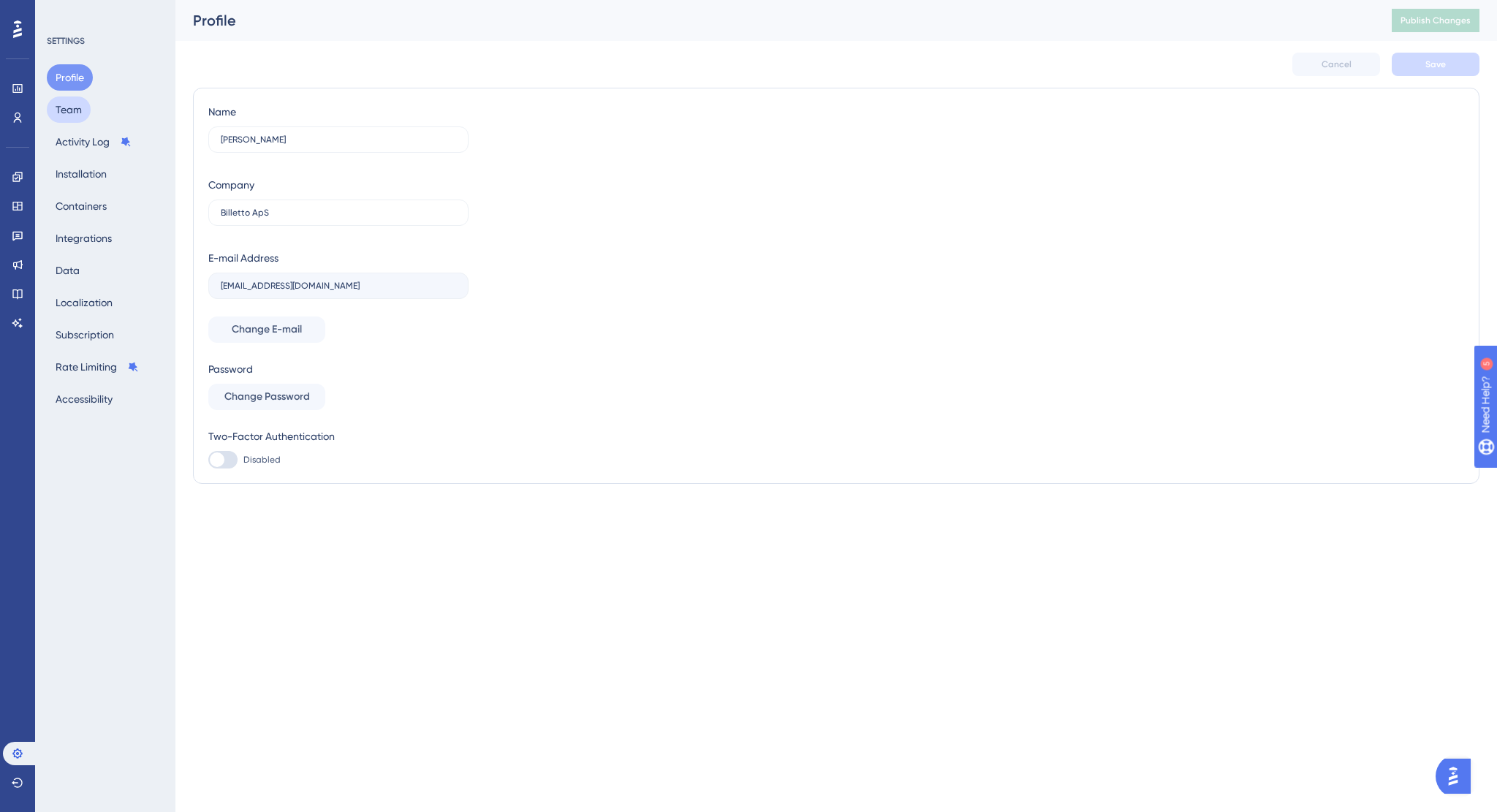
click at [57, 109] on button "Team" at bounding box center [69, 110] width 44 height 26
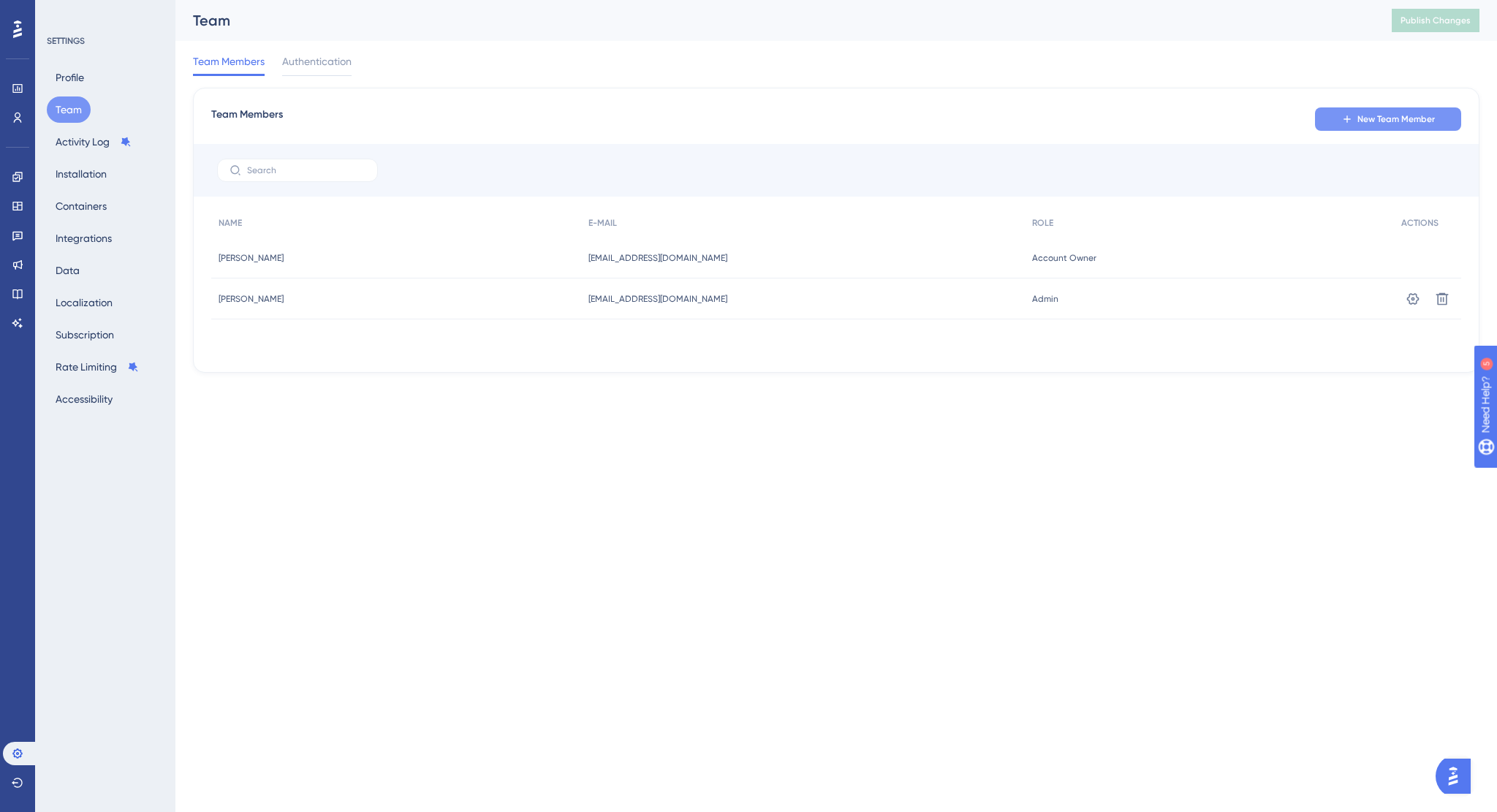
click at [1354, 114] on button "New Team Member" at bounding box center [1388, 119] width 147 height 23
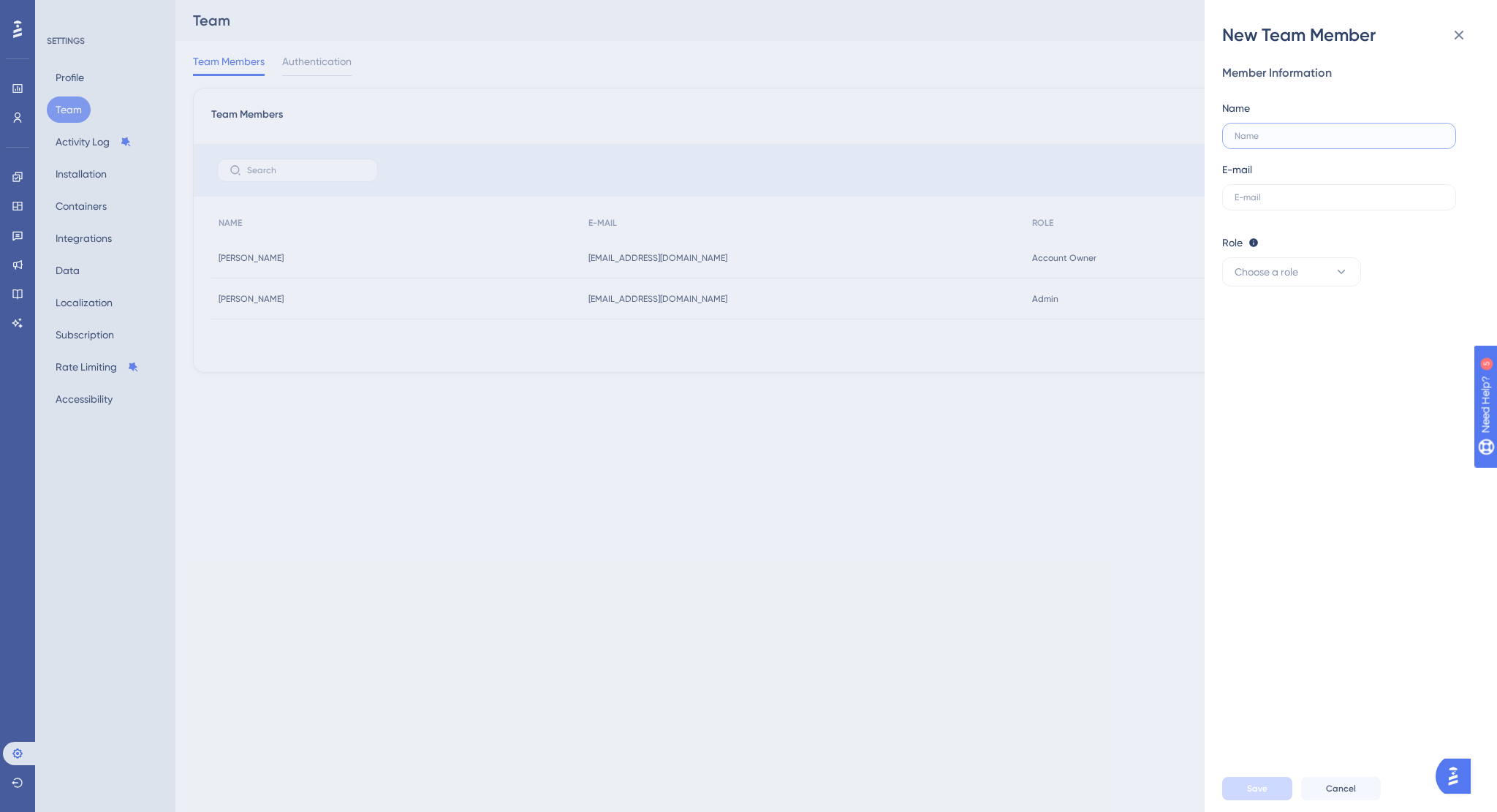
click at [1274, 131] on input "text" at bounding box center [1338, 136] width 209 height 10
type input "Anas Ansari"
paste input "anan@billetto.com"
type input "anan@billetto.com"
click at [1310, 267] on button "Choose a role" at bounding box center [1291, 272] width 139 height 29
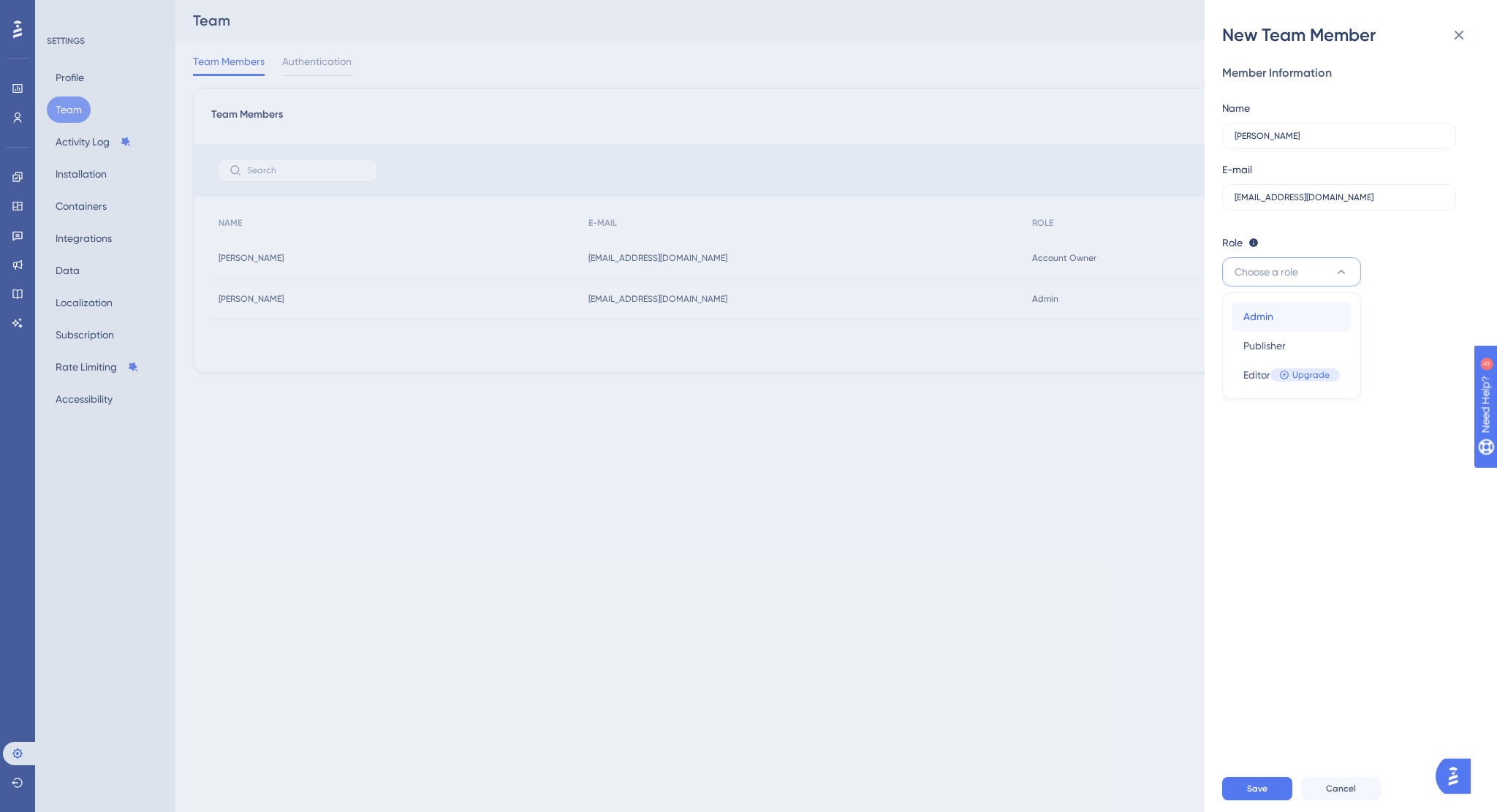
click at [1261, 321] on span "Admin" at bounding box center [1258, 316] width 30 height 18
click at [1264, 790] on span "Save" at bounding box center [1257, 788] width 21 height 12
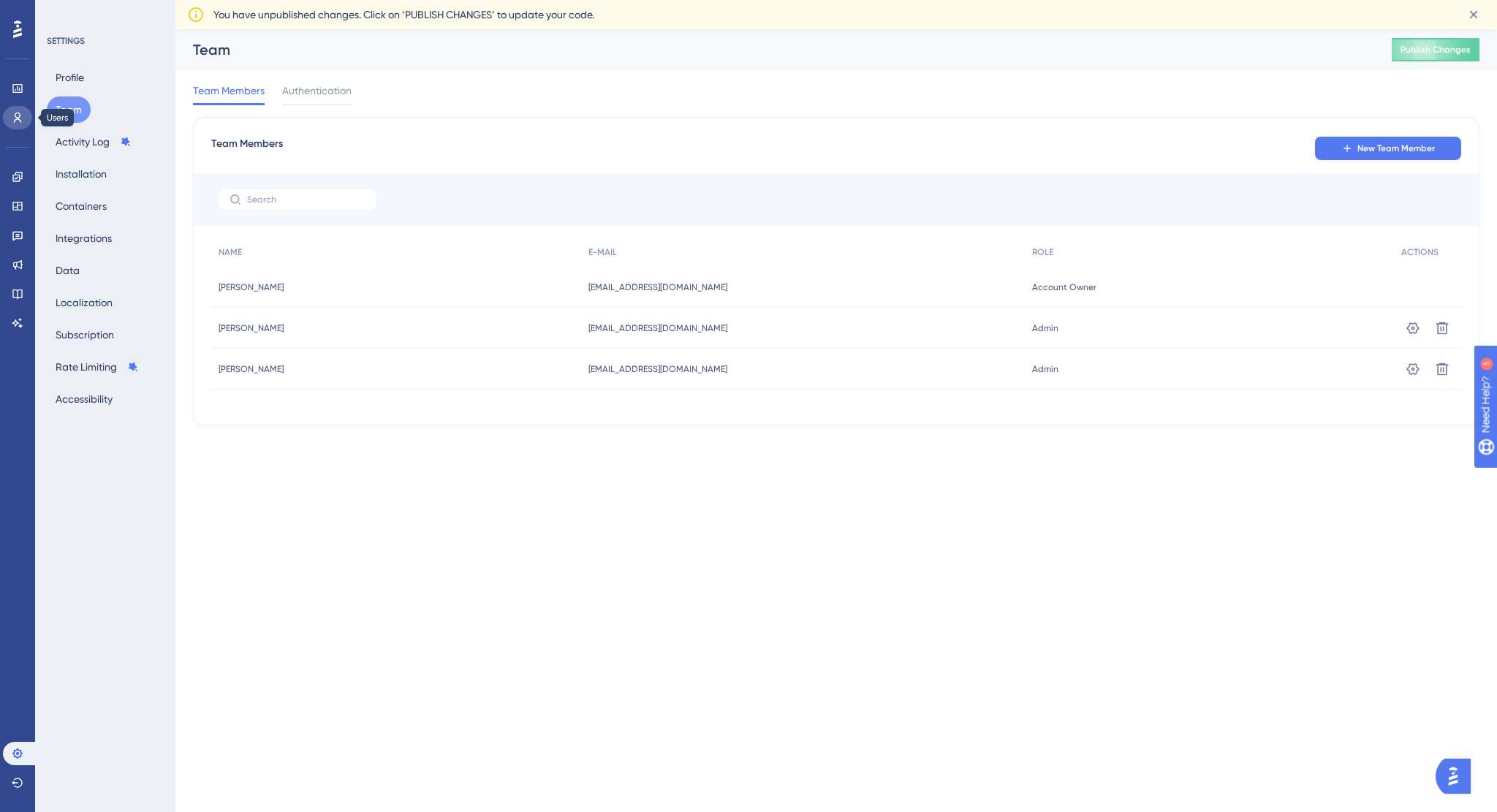
click at [21, 119] on icon at bounding box center [17, 117] width 12 height 12
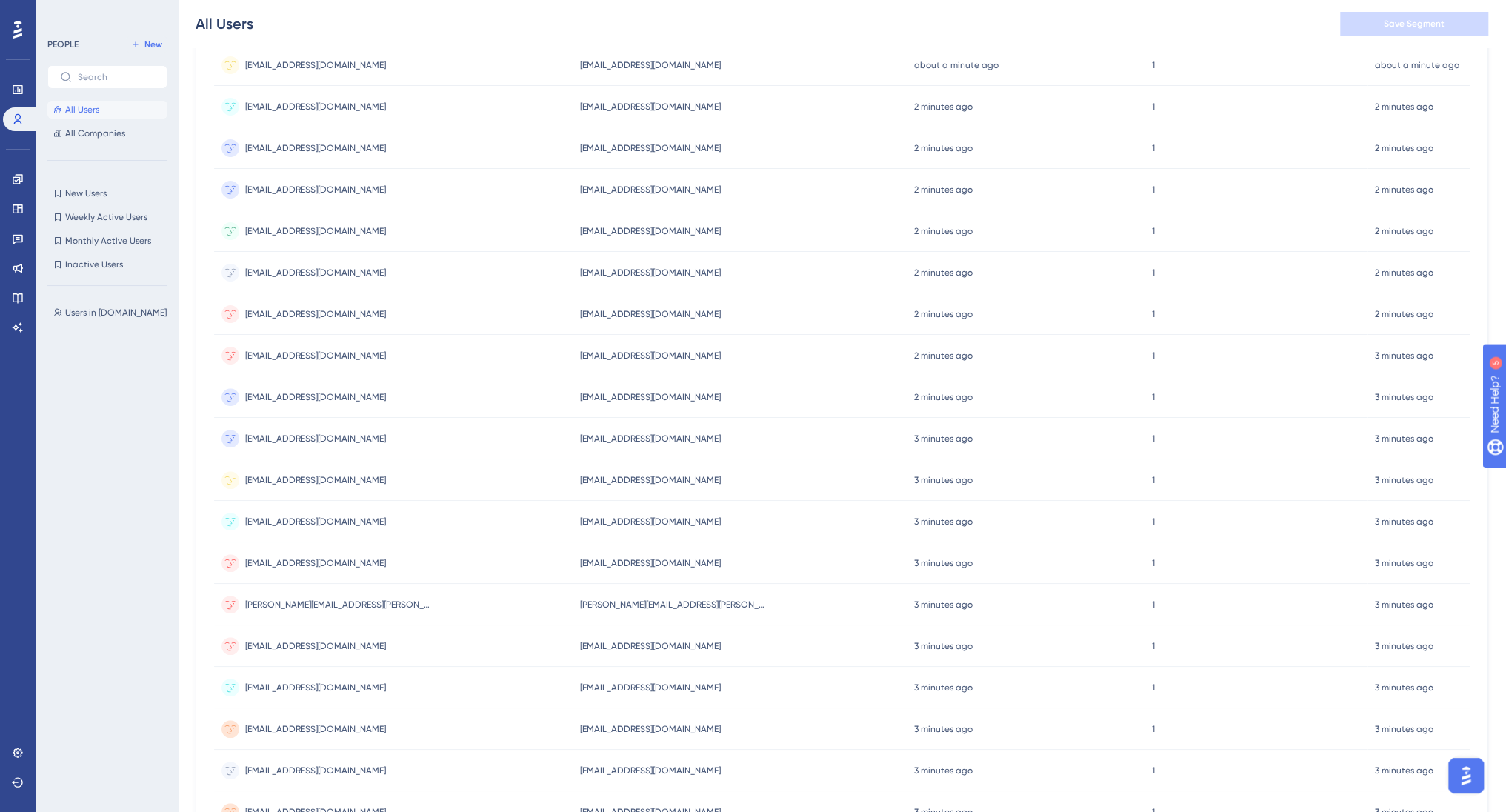
scroll to position [377, 0]
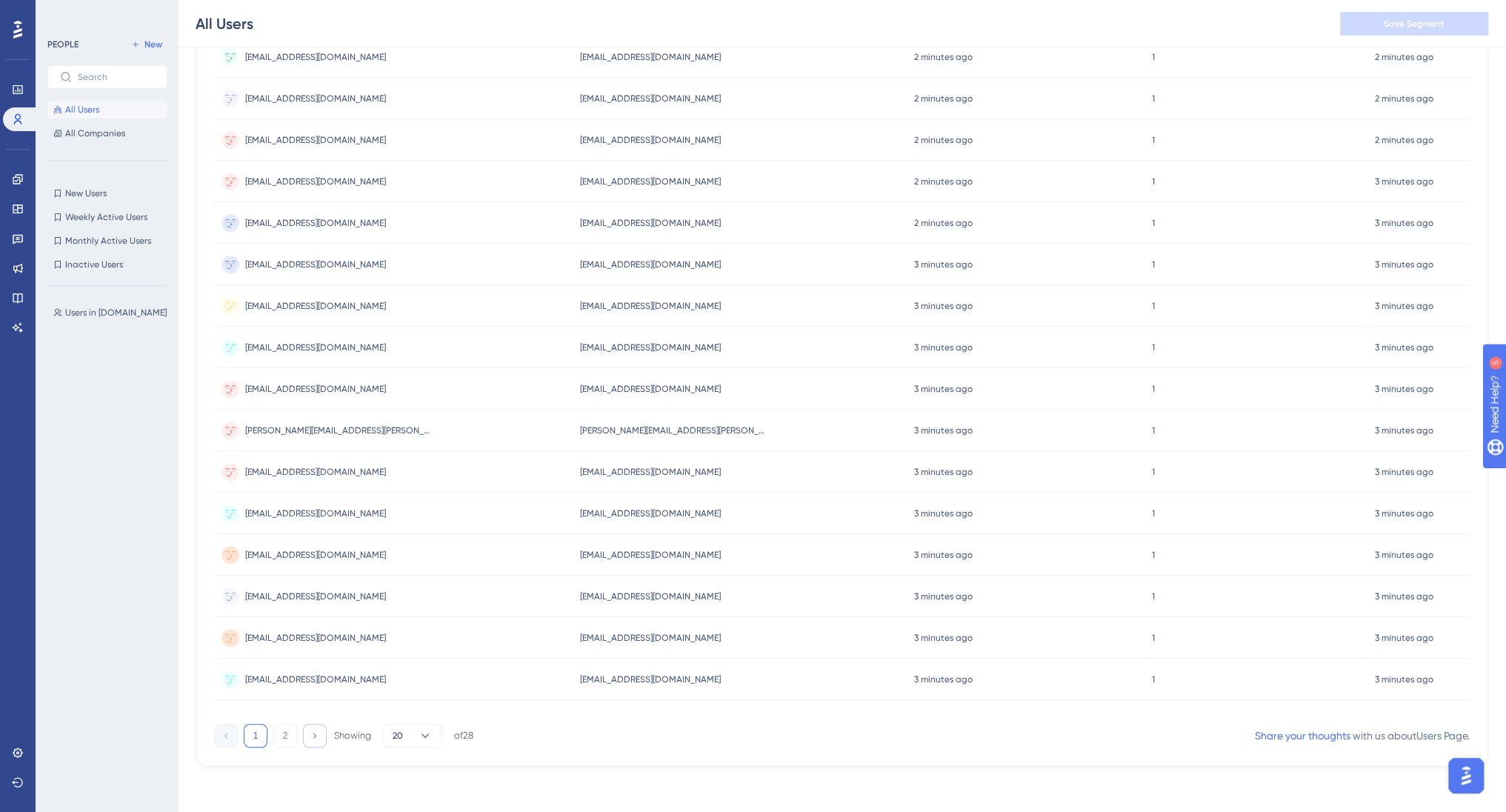
click at [311, 731] on icon at bounding box center [314, 735] width 9 height 9
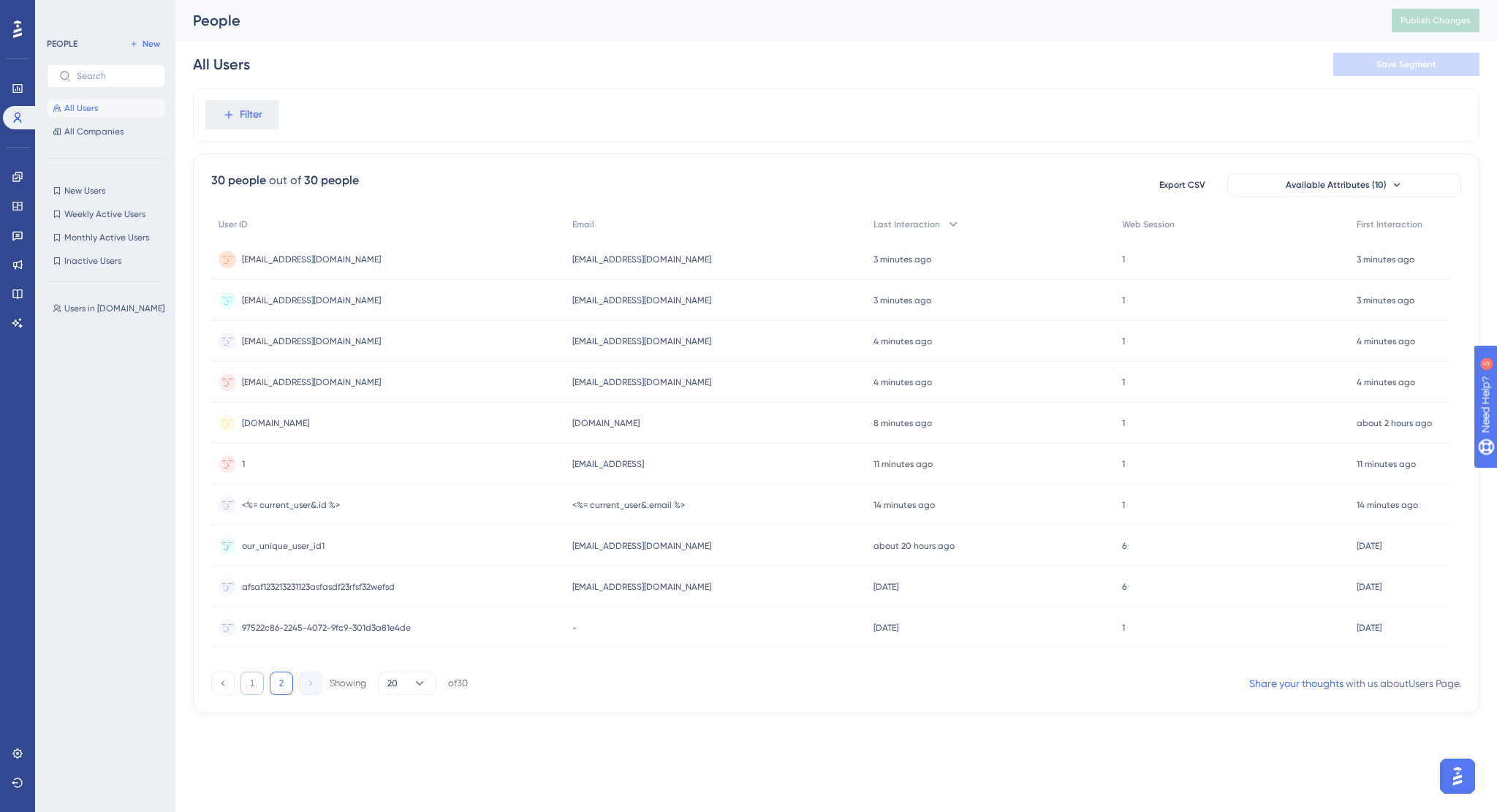
click at [258, 679] on button "1" at bounding box center [252, 683] width 23 height 23
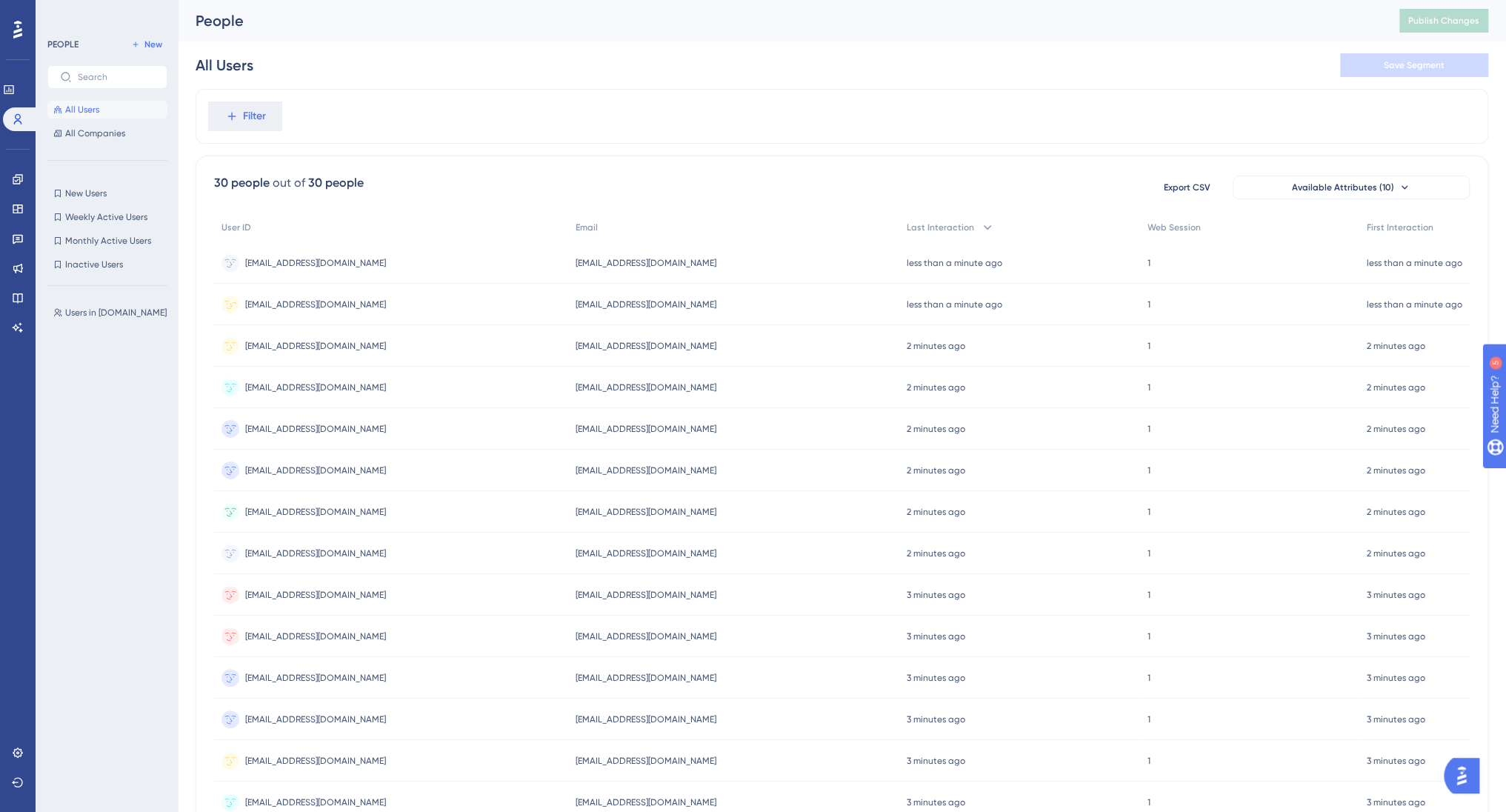
click at [346, 303] on span "[EMAIL_ADDRESS][DOMAIN_NAME]" at bounding box center [316, 304] width 141 height 12
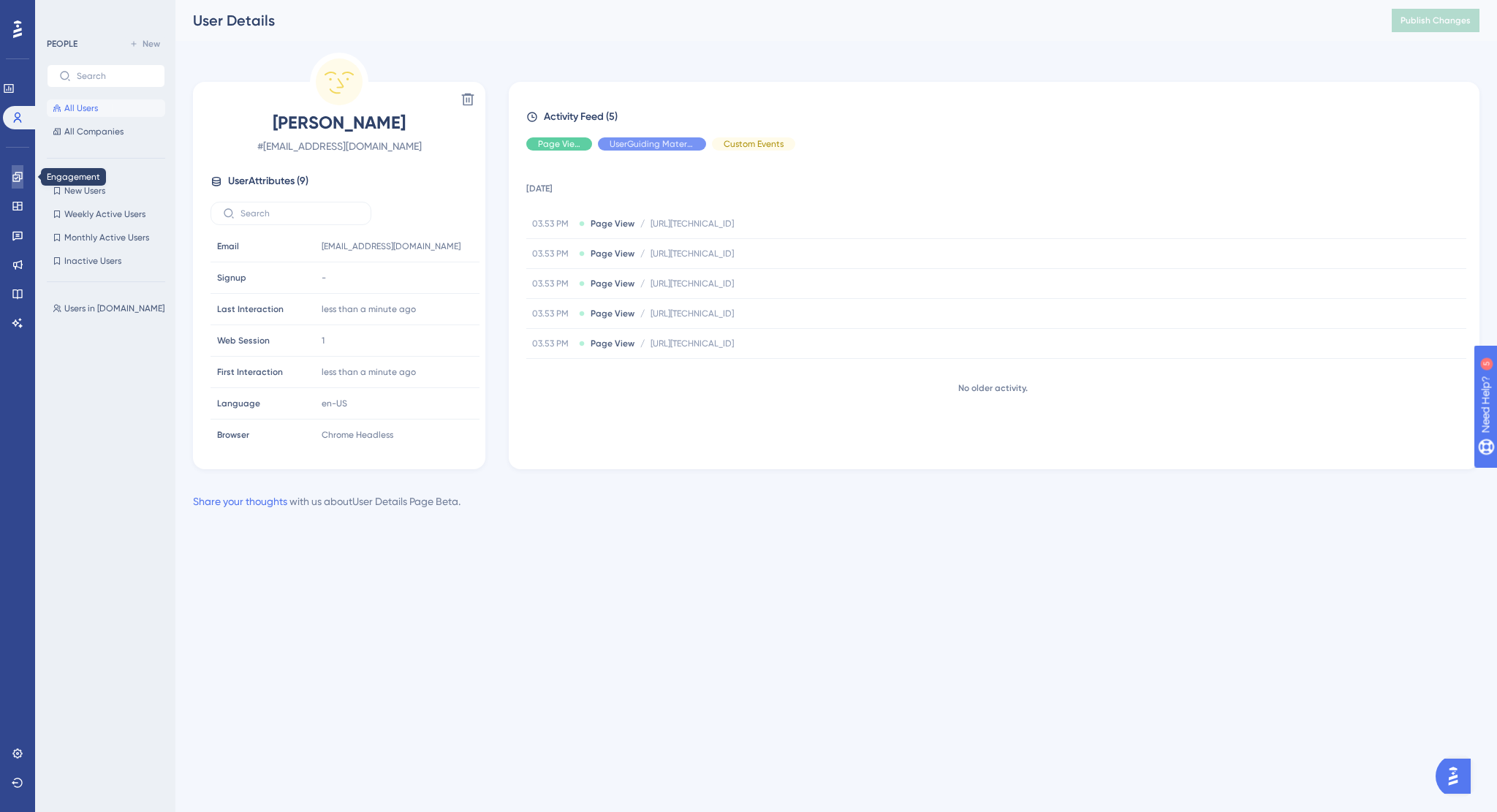
click at [19, 175] on icon at bounding box center [17, 177] width 9 height 9
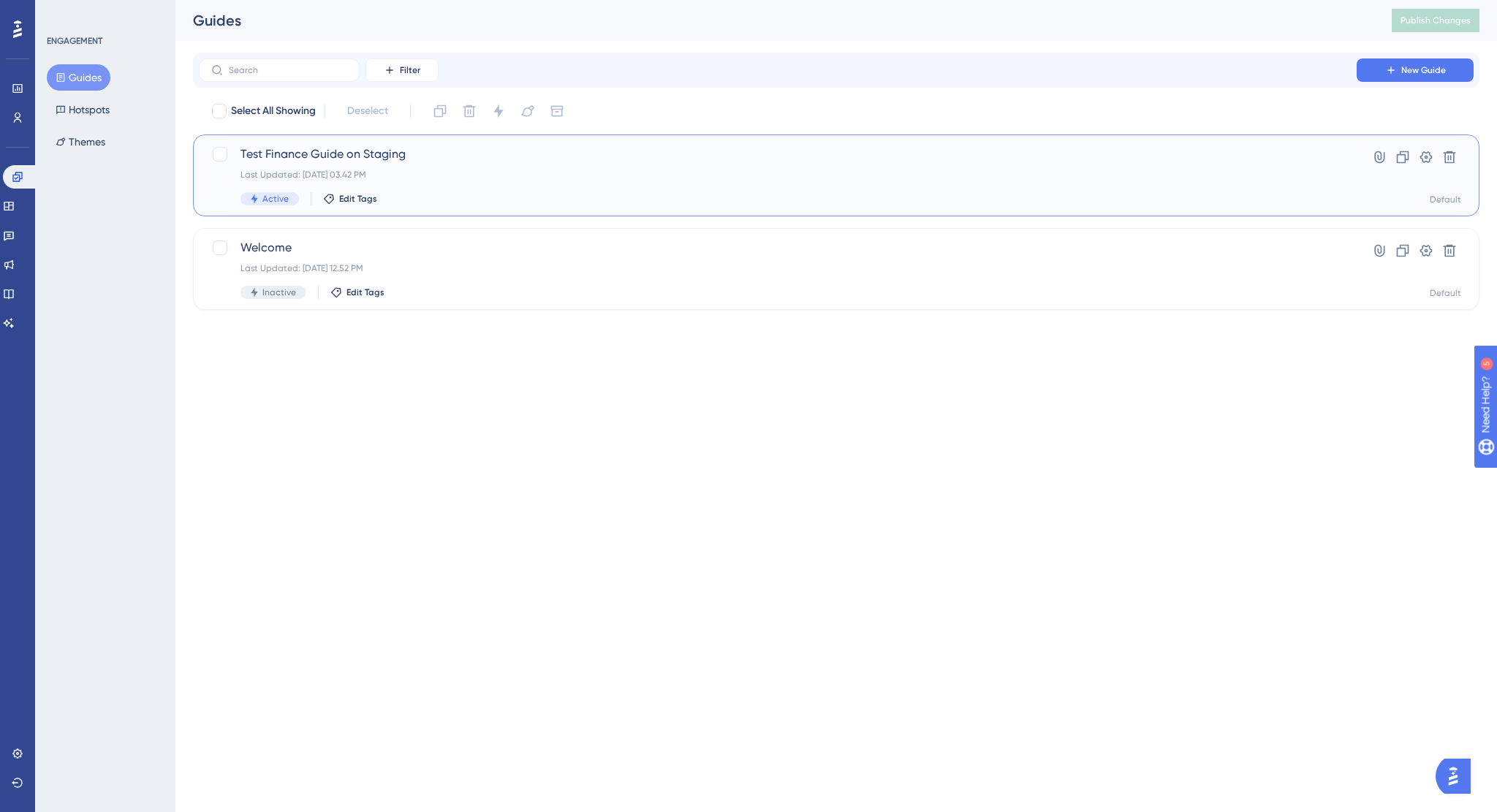
click at [271, 195] on span "Active" at bounding box center [275, 198] width 26 height 12
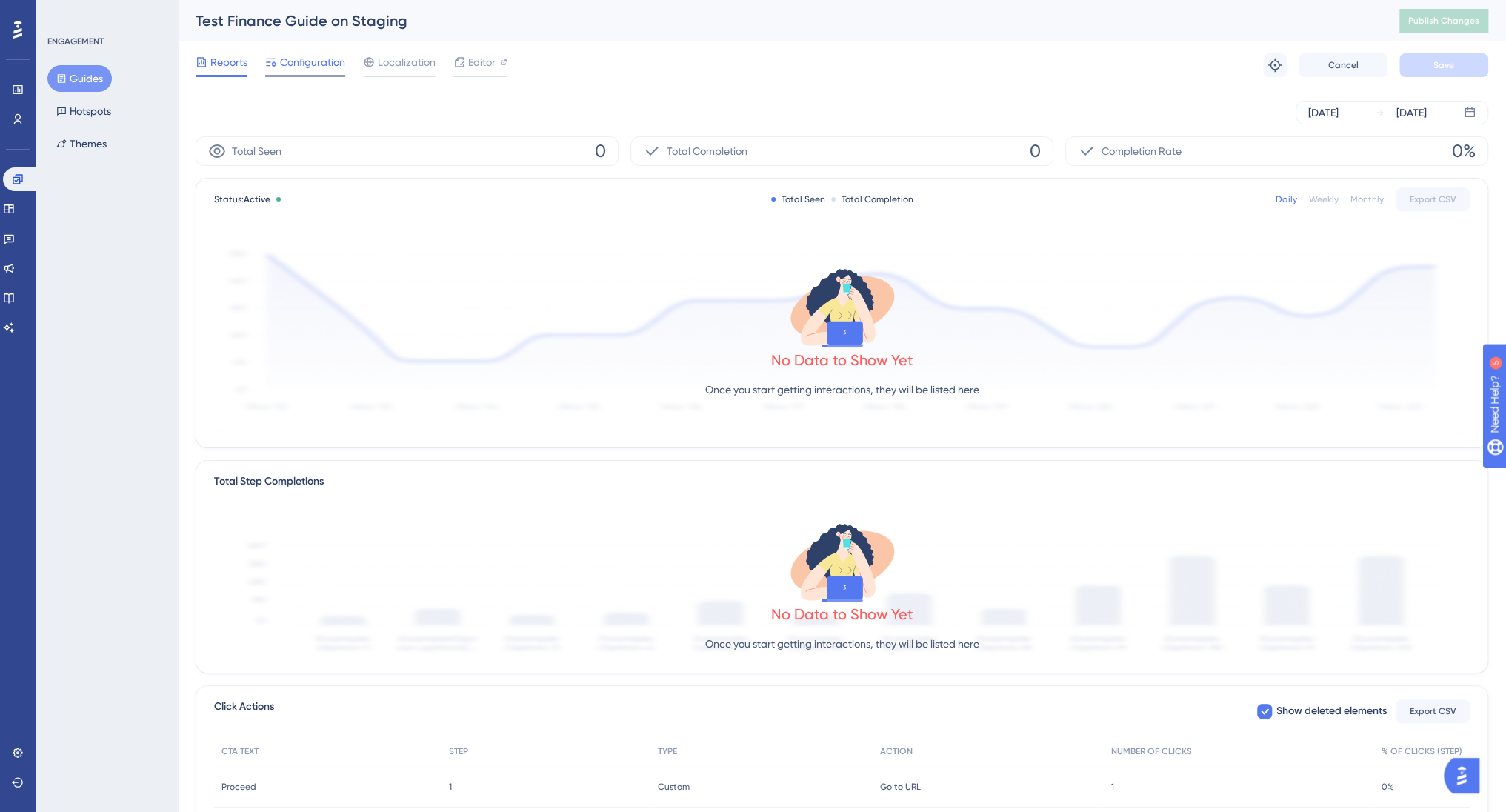
click at [328, 66] on span "Configuration" at bounding box center [312, 62] width 65 height 18
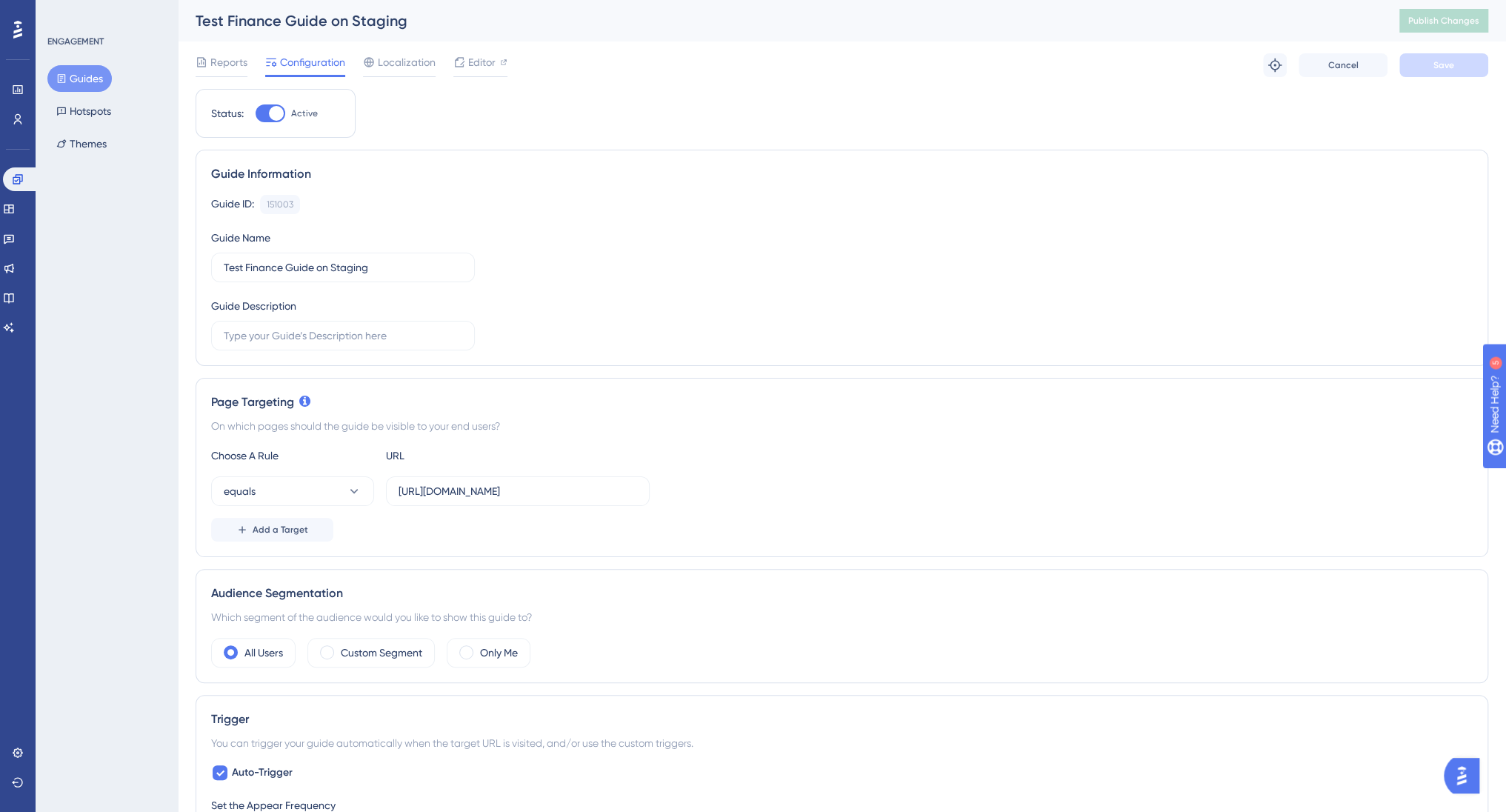
click at [256, 110] on div at bounding box center [271, 113] width 30 height 18
click at [256, 113] on input "Active" at bounding box center [255, 113] width 1 height 1
checkbox input "false"
click at [1458, 63] on button "Save" at bounding box center [1444, 65] width 89 height 23
